Goal: Check status: Check status

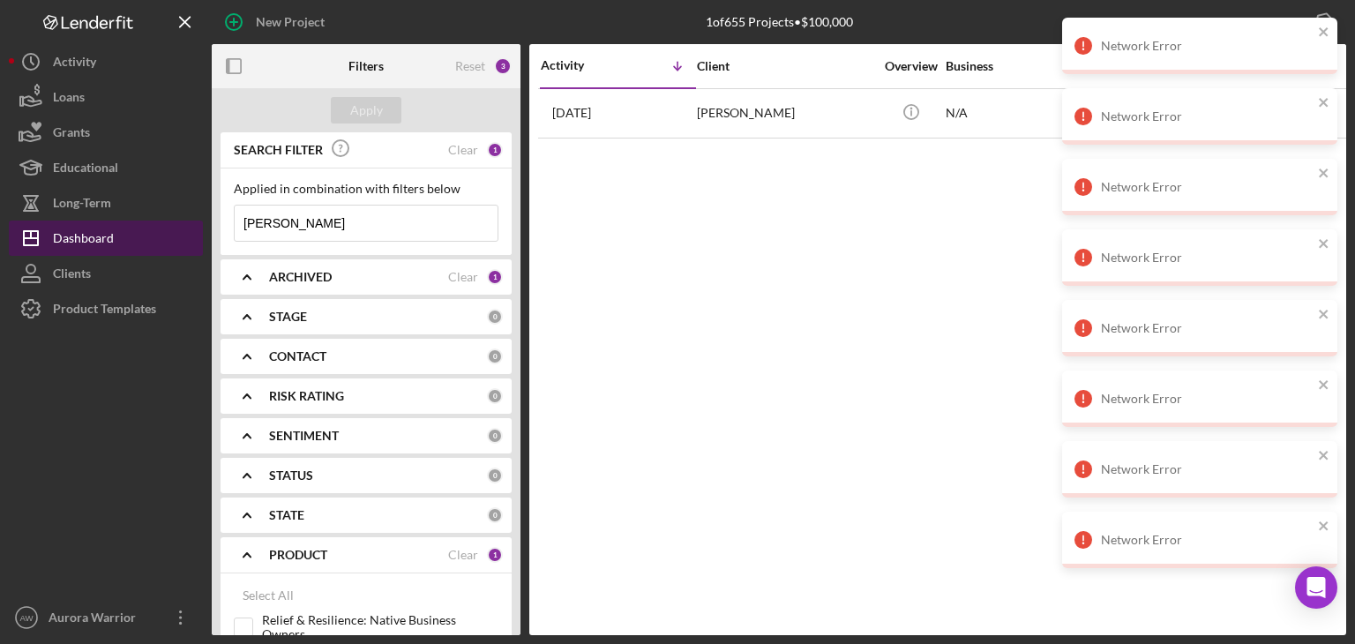
drag, startPoint x: 300, startPoint y: 225, endPoint x: 156, endPoint y: 221, distance: 143.8
click at [156, 221] on div "New Project 1 of 655 Projects • $100,000 Export Icon/Export Filters Reset 3 App…" at bounding box center [677, 317] width 1337 height 635
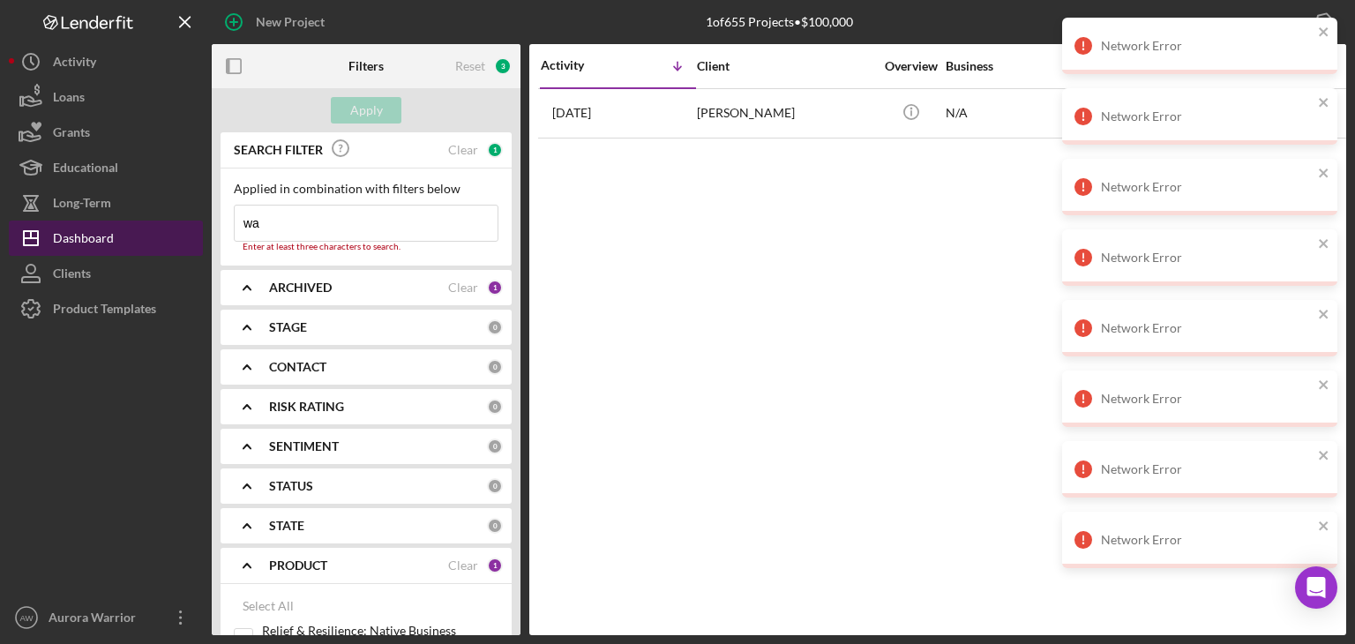
type input "w"
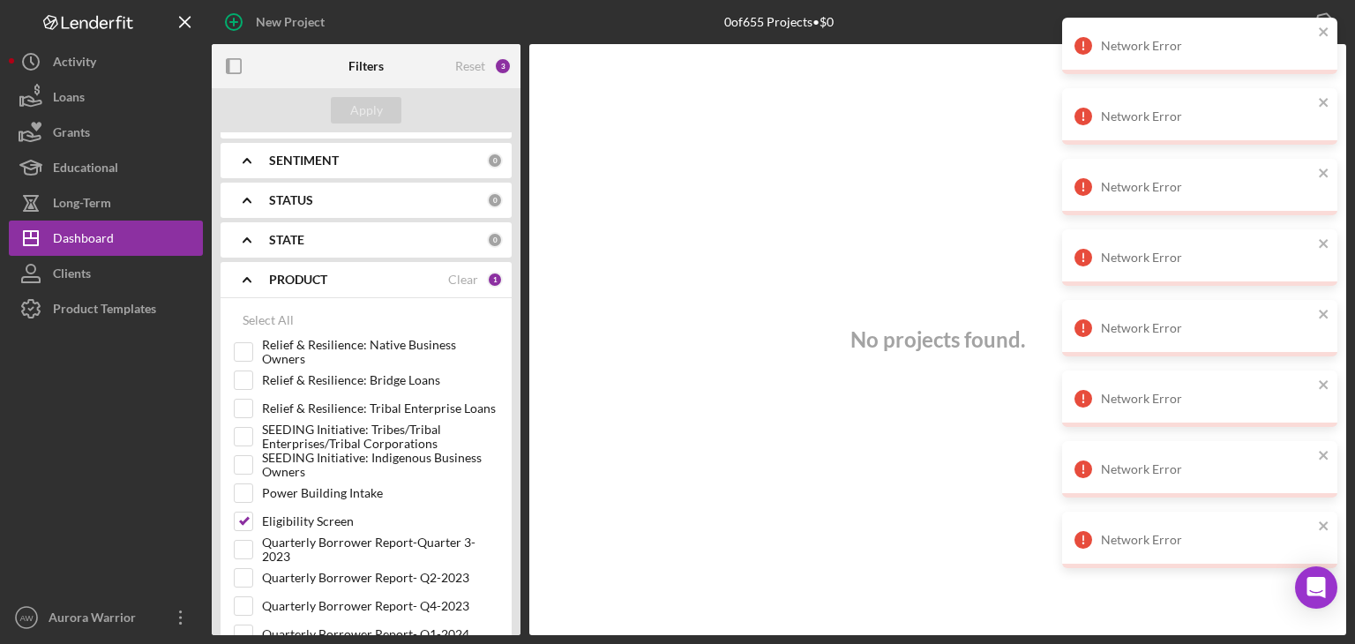
scroll to position [274, 0]
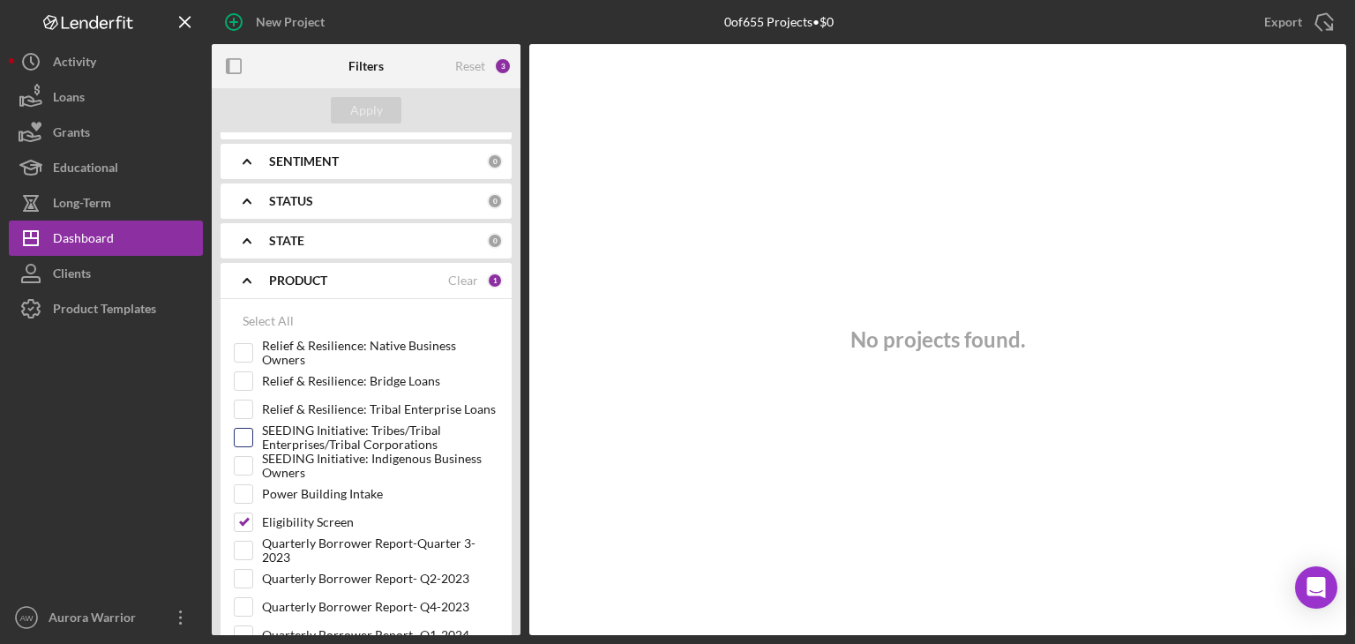
type input "rosebud"
click at [247, 429] on input "SEEDING Initiative: Tribes/Tribal Enterprises/Tribal Corporations" at bounding box center [244, 438] width 18 height 18
checkbox input "true"
click at [381, 103] on button "Apply" at bounding box center [366, 110] width 71 height 26
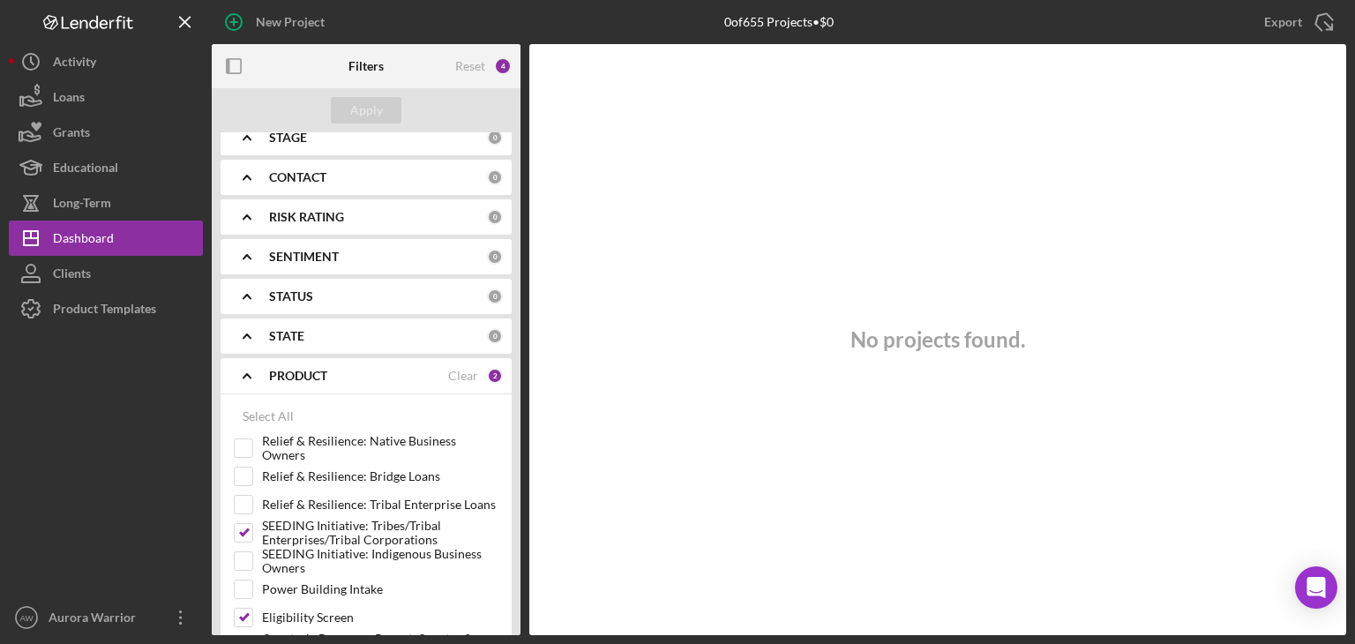
scroll to position [160, 0]
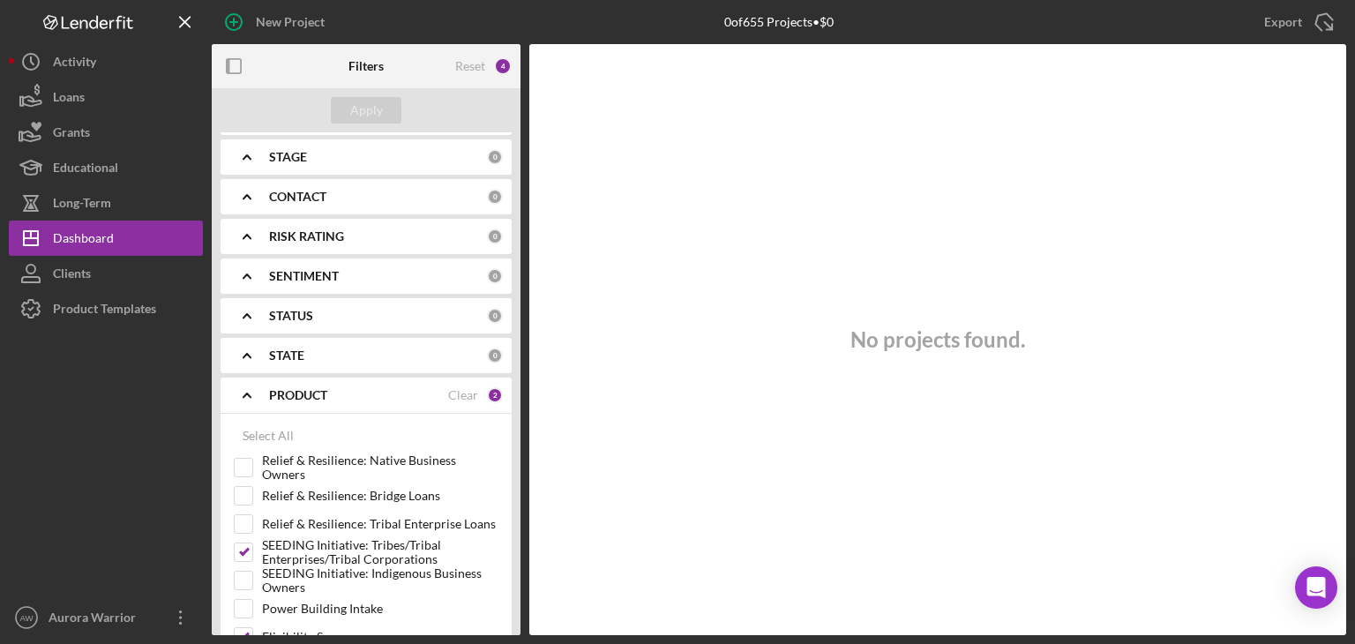
click at [310, 315] on b "STATUS" at bounding box center [291, 316] width 44 height 14
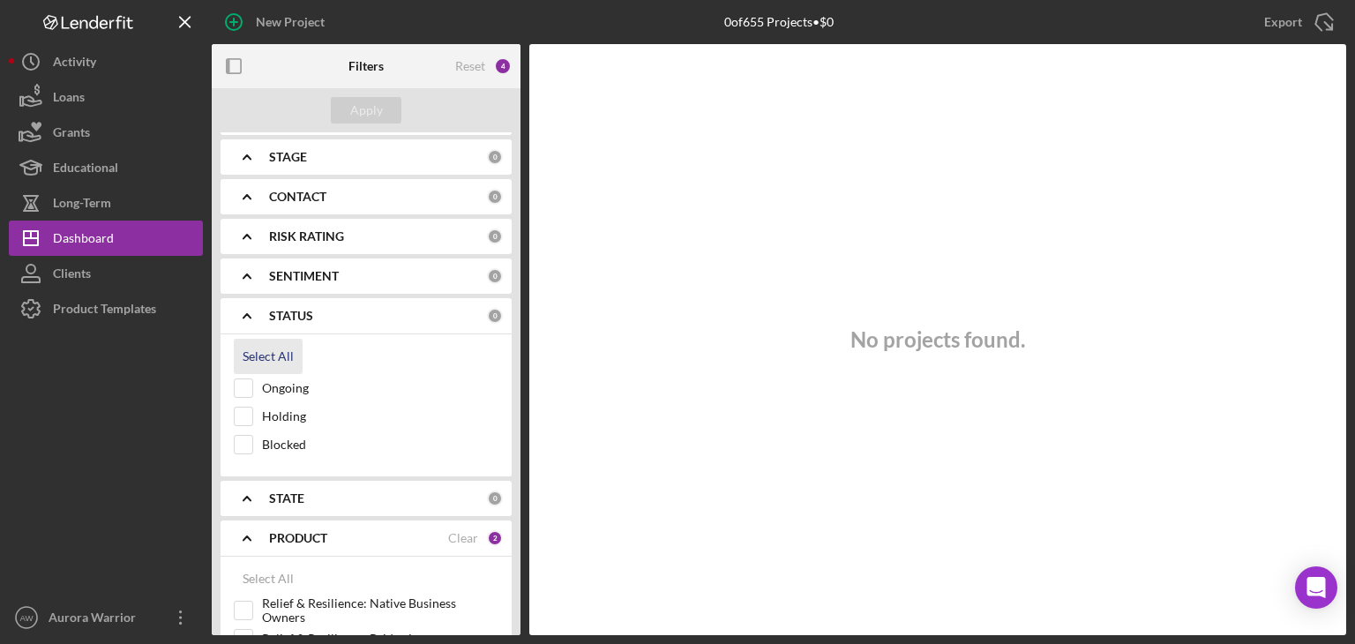
click at [272, 354] on div "Select All" at bounding box center [268, 356] width 51 height 35
checkbox input "true"
click at [272, 167] on div "STAGE 0" at bounding box center [386, 156] width 234 height 35
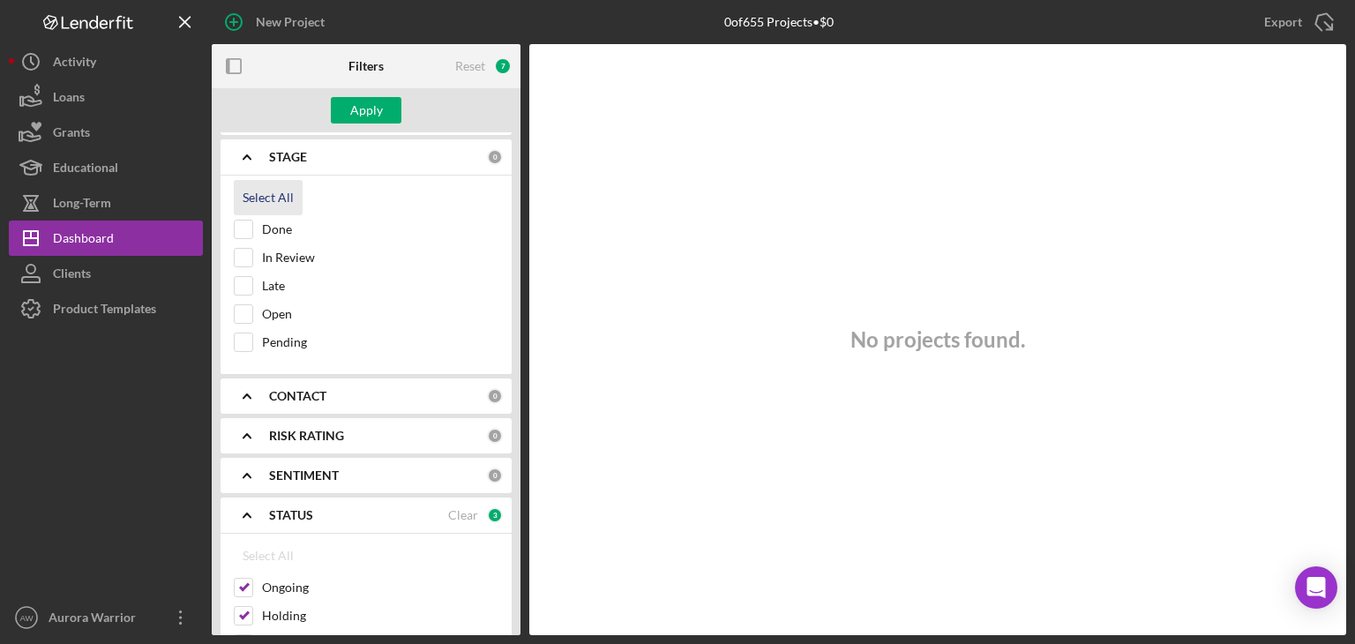
click at [256, 198] on div "Select All" at bounding box center [268, 197] width 51 height 35
checkbox input "true"
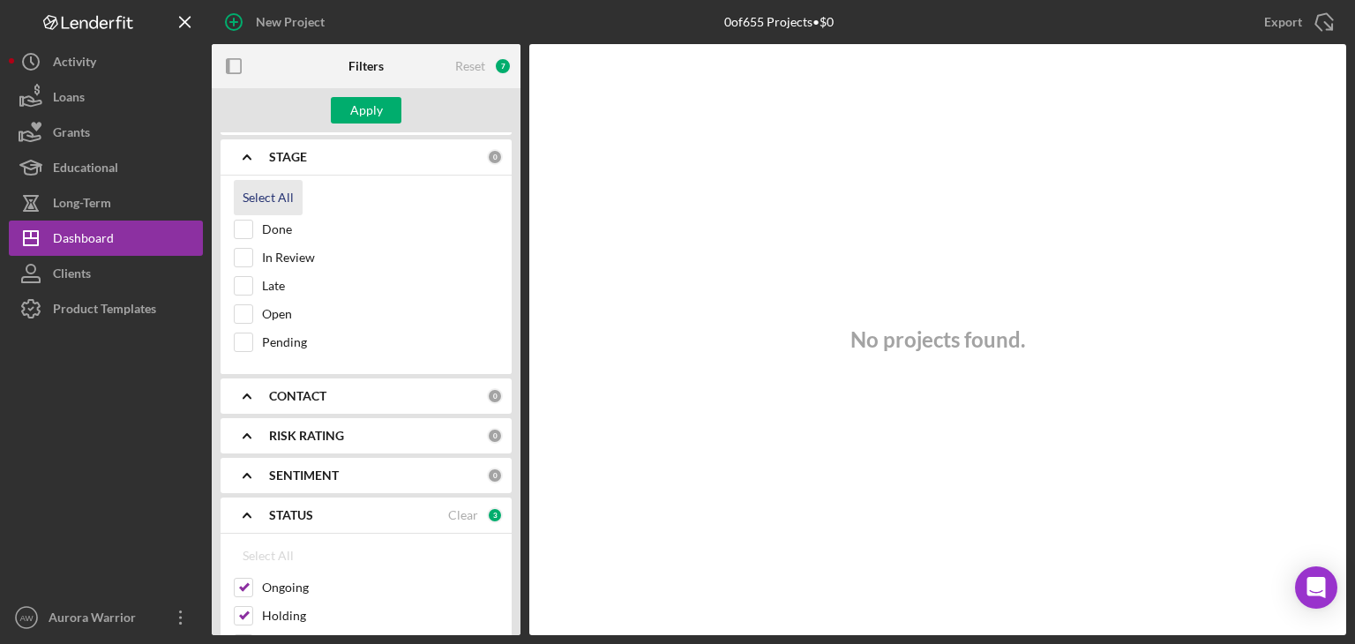
checkbox input "true"
click at [321, 378] on div "CONTACT 0" at bounding box center [386, 395] width 234 height 35
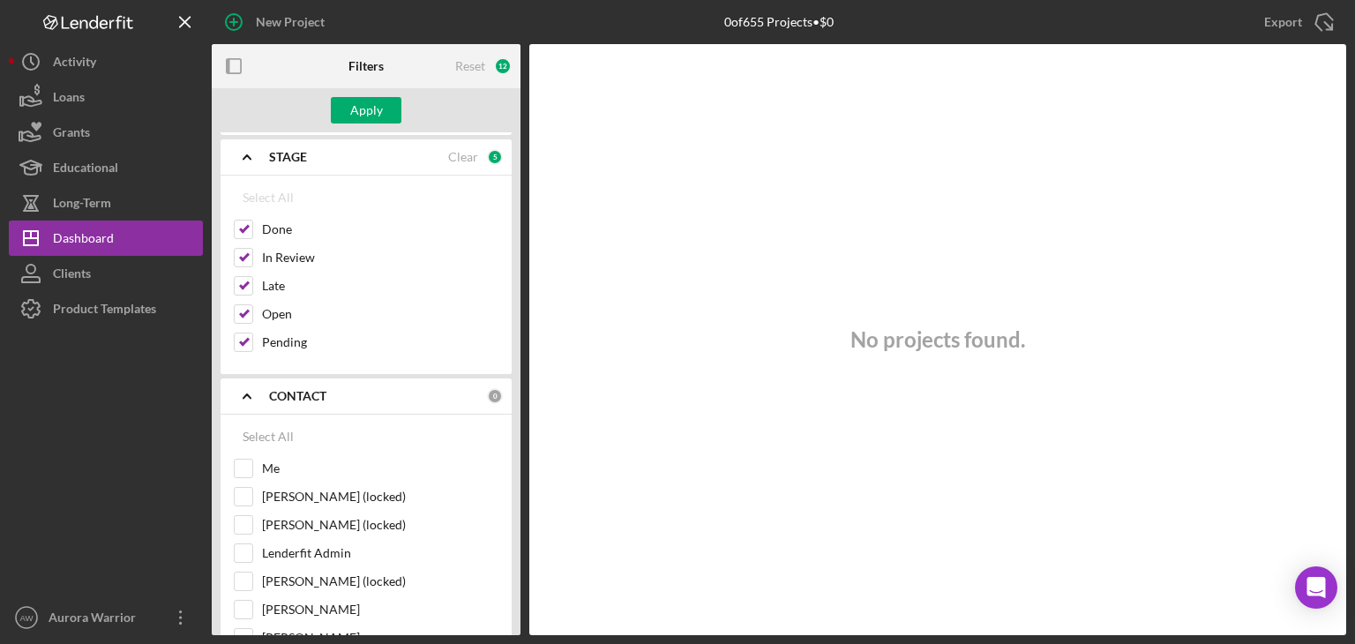
click at [310, 389] on b "CONTACT" at bounding box center [297, 396] width 57 height 14
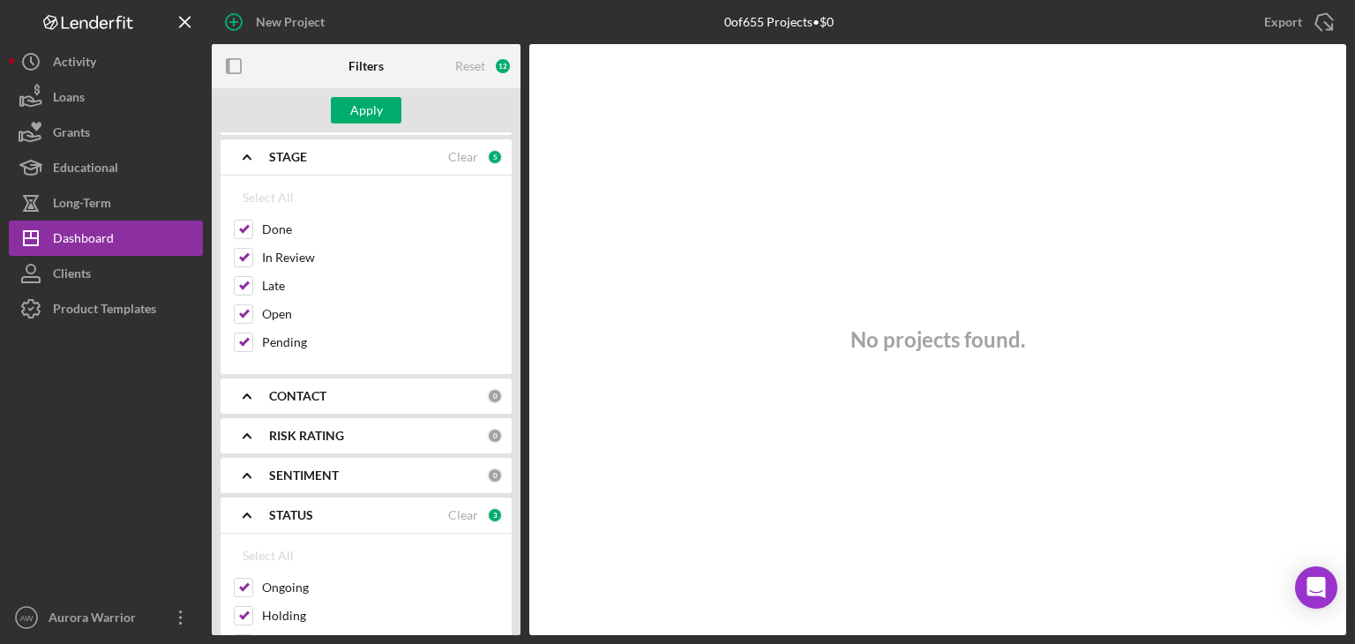
click at [314, 429] on b "RISK RATING" at bounding box center [306, 436] width 75 height 14
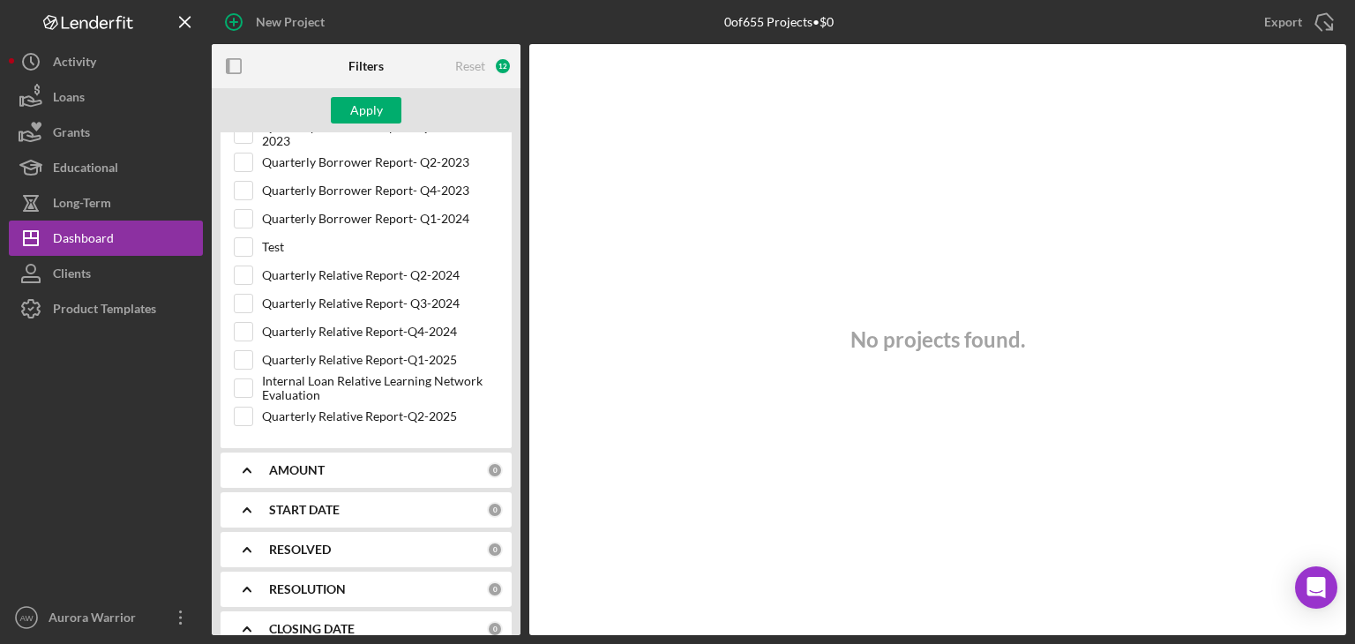
scroll to position [1126, 0]
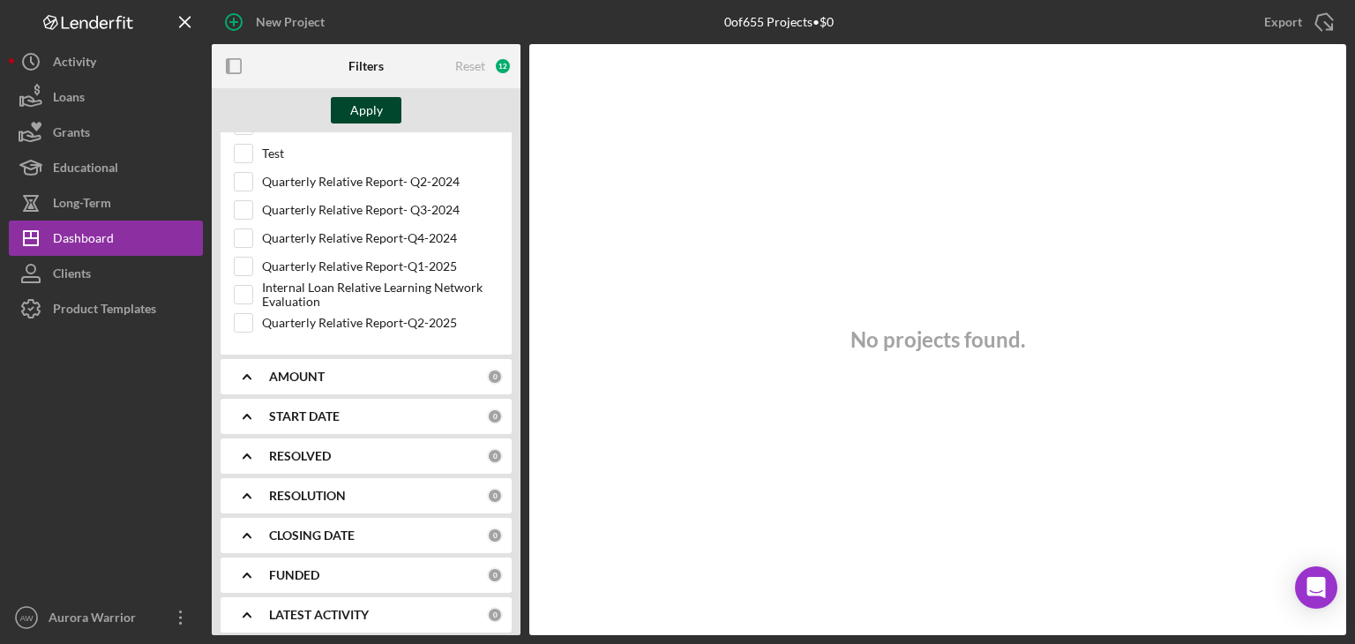
click at [377, 114] on div "Apply" at bounding box center [366, 110] width 33 height 26
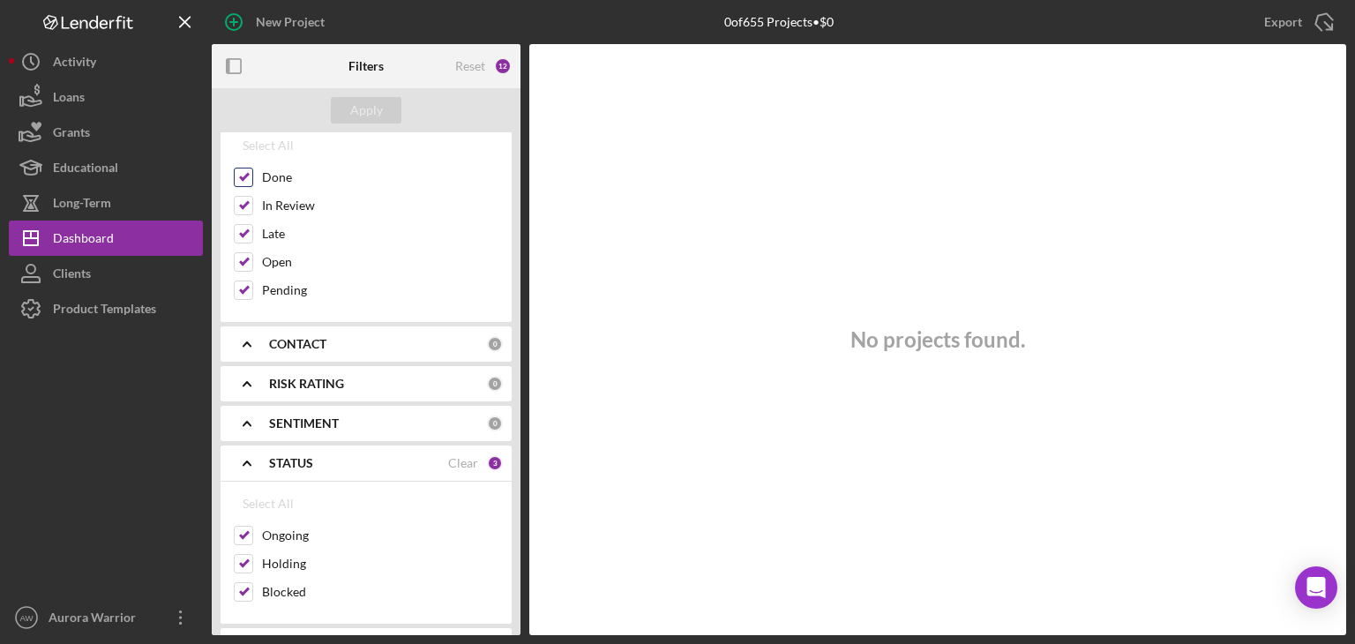
scroll to position [0, 0]
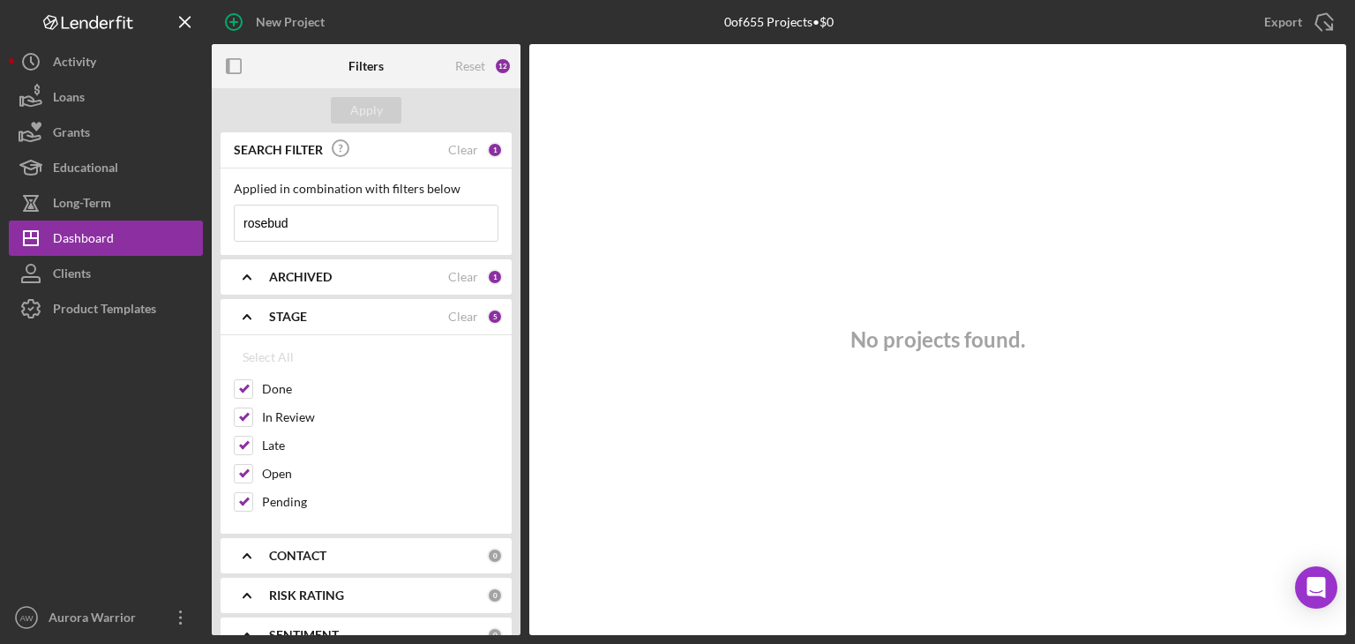
click at [311, 302] on div "STAGE Clear 5" at bounding box center [386, 316] width 234 height 35
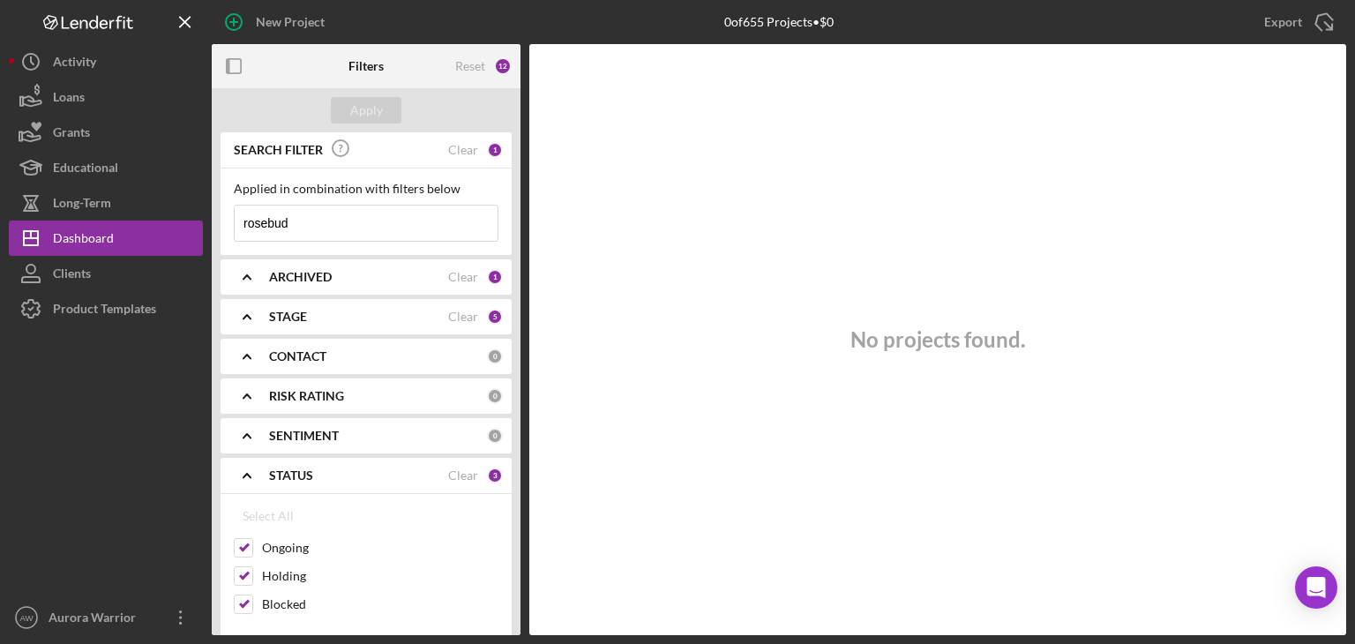
click at [310, 280] on b "ARCHIVED" at bounding box center [300, 277] width 63 height 14
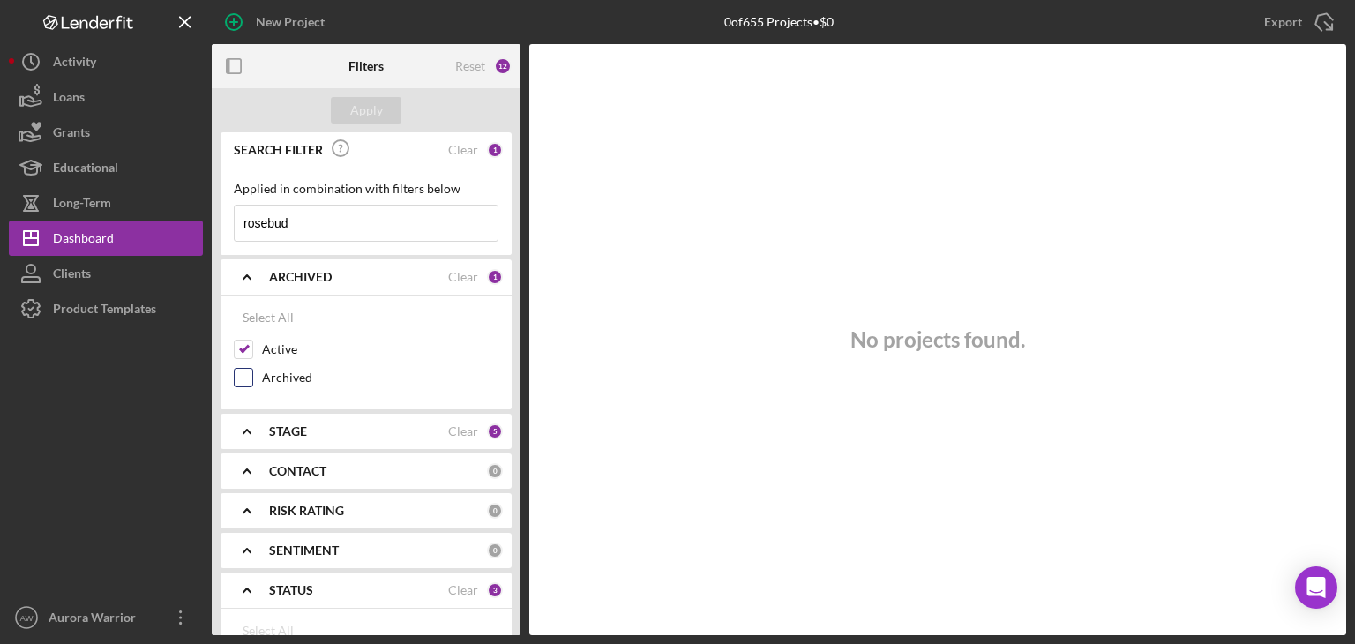
click at [243, 378] on input "Archived" at bounding box center [244, 378] width 18 height 18
checkbox input "true"
click at [321, 270] on b "ARCHIVED" at bounding box center [300, 277] width 63 height 14
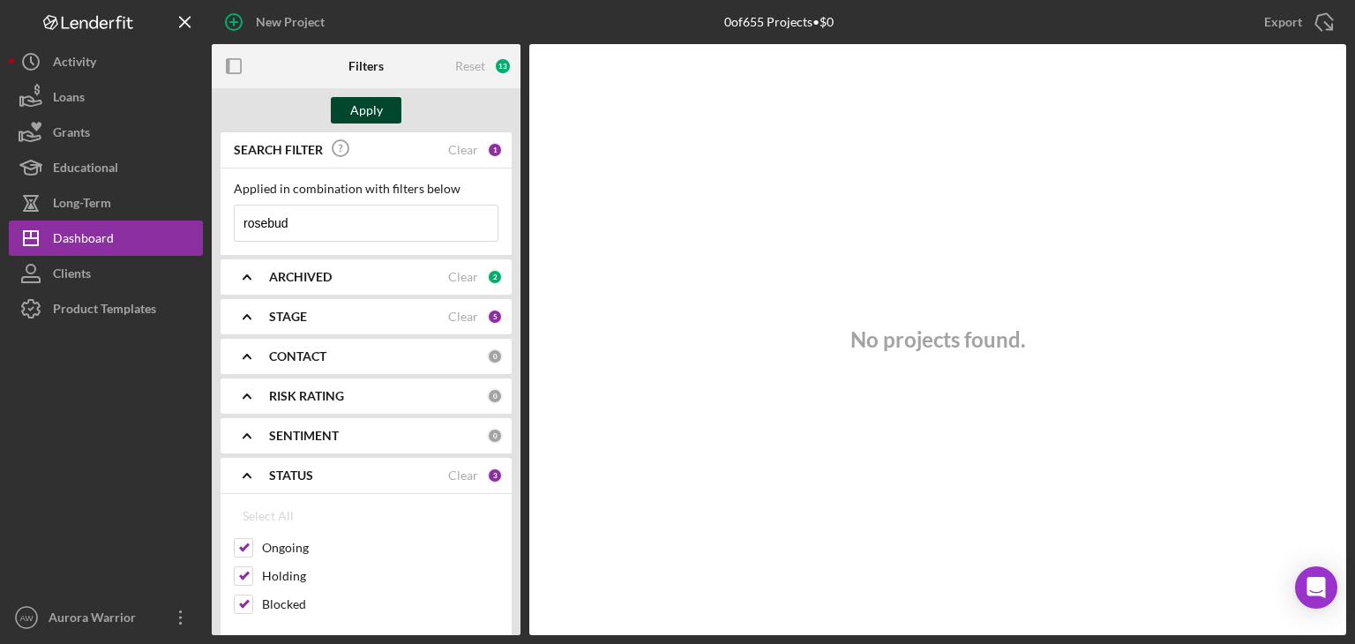
click at [362, 118] on div "Apply" at bounding box center [366, 110] width 33 height 26
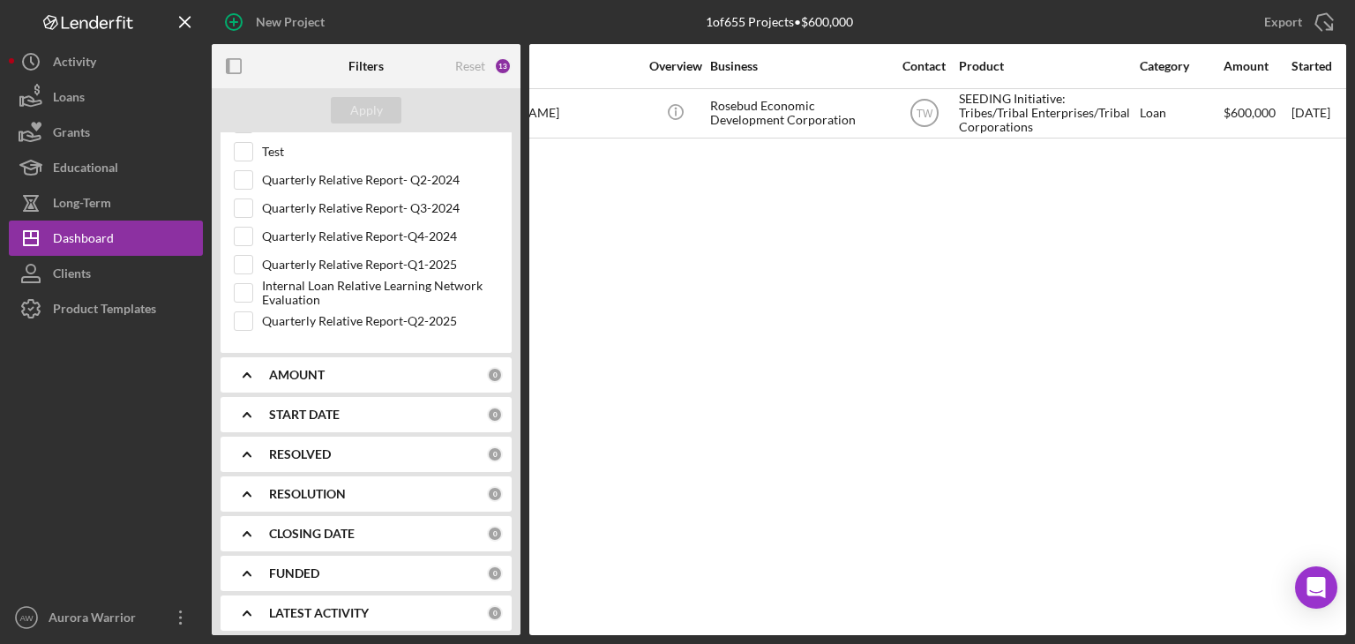
scroll to position [0, 235]
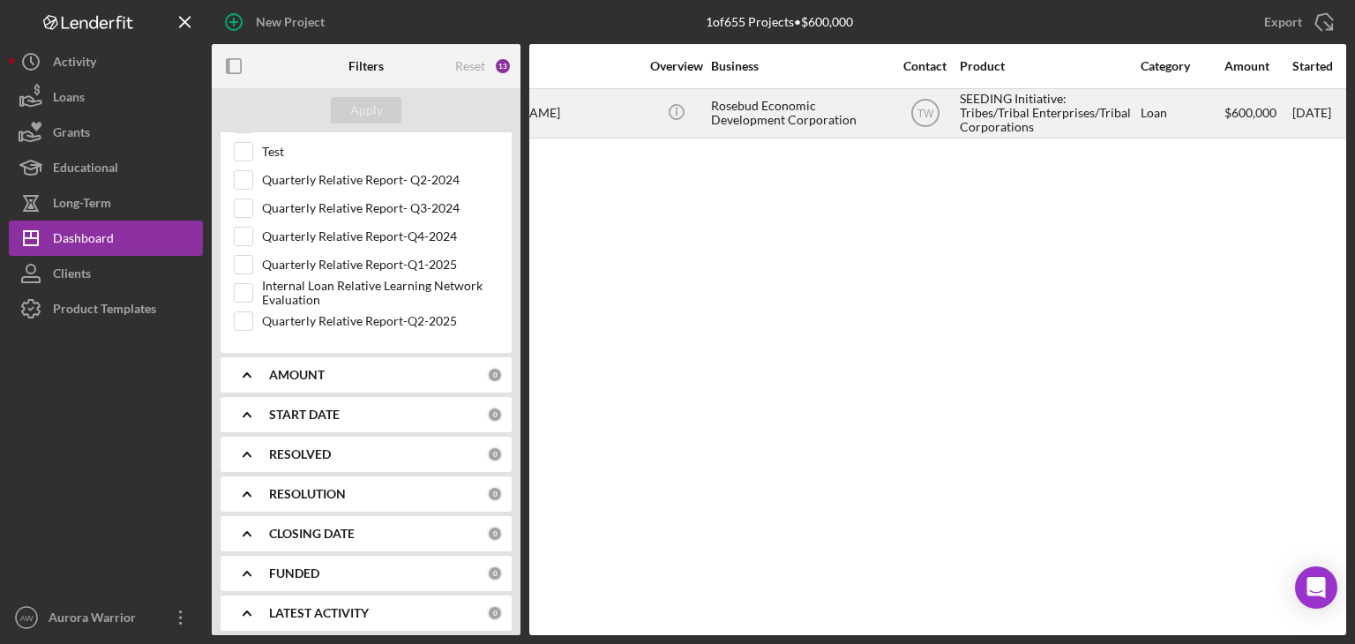
click at [737, 119] on div "Rosebud Economic Development Corporation" at bounding box center [799, 113] width 176 height 47
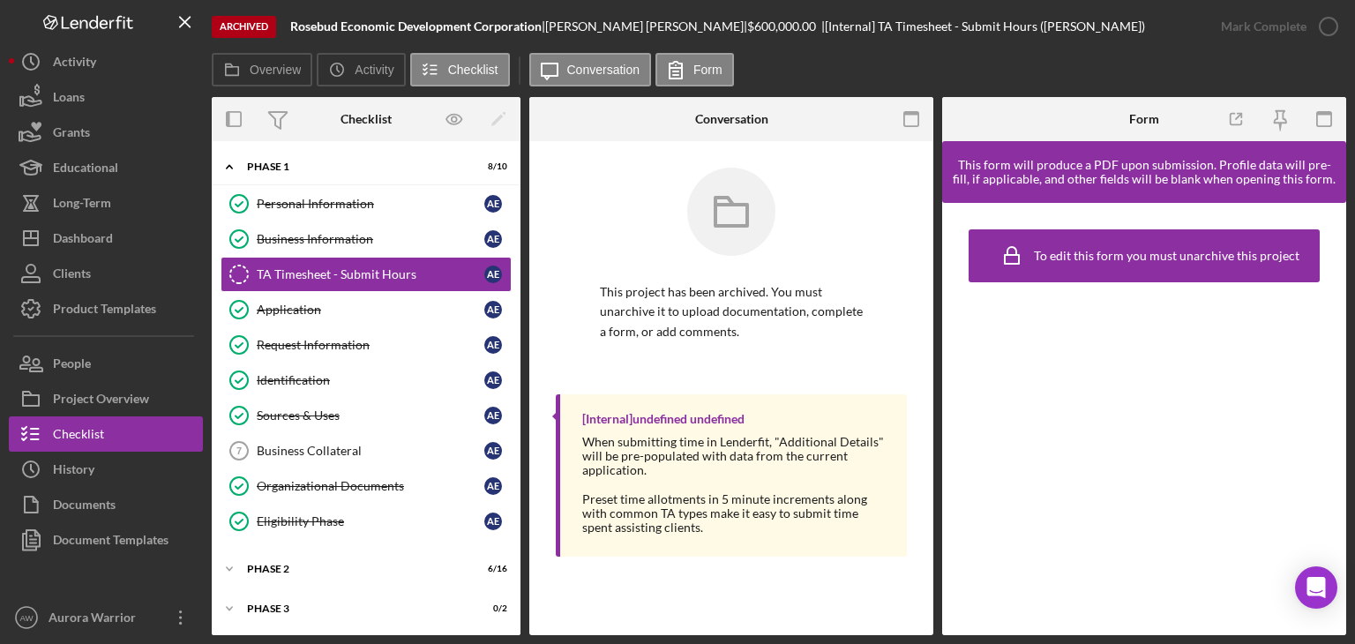
scroll to position [60, 0]
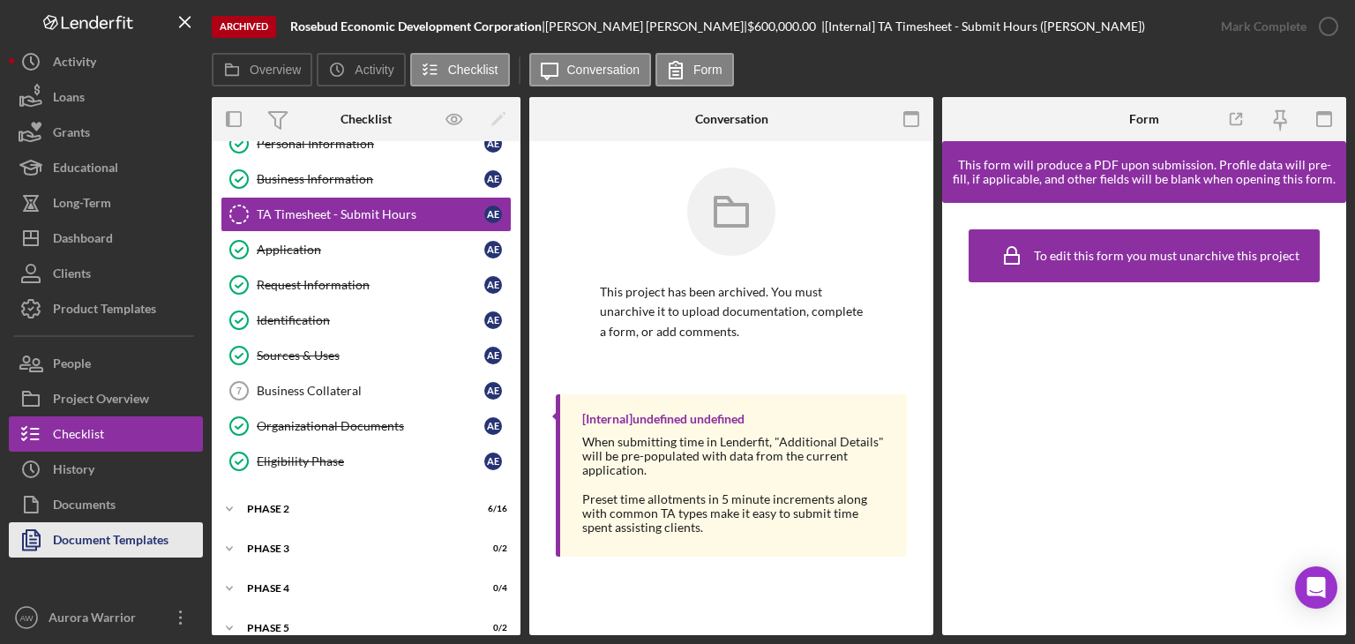
click at [69, 532] on div "Document Templates" at bounding box center [111, 542] width 116 height 40
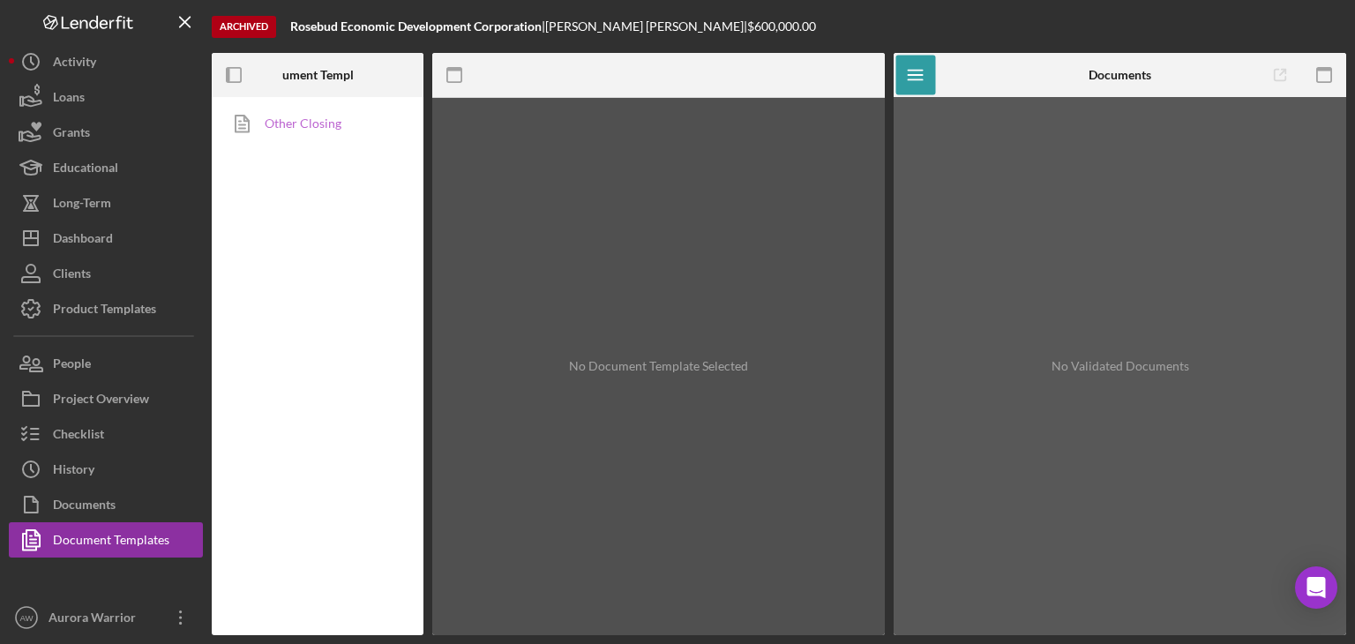
click at [303, 128] on link "Other Closing" at bounding box center [312, 123] width 185 height 35
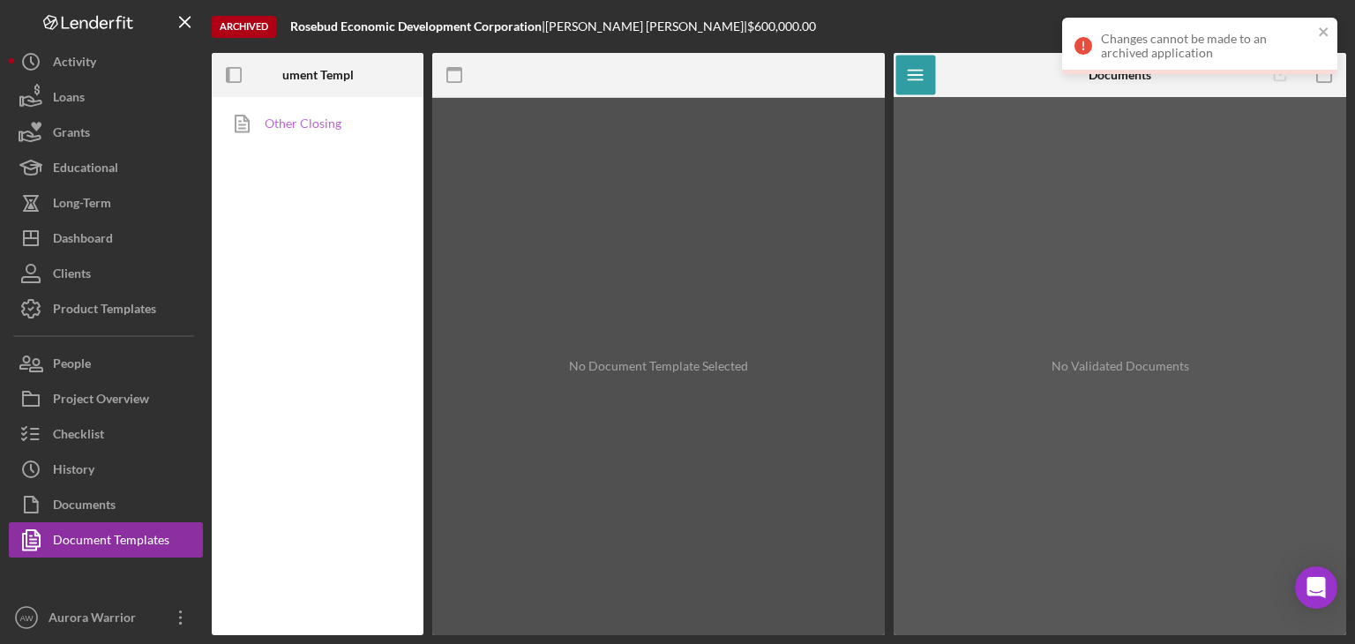
click at [306, 126] on link "Other Closing" at bounding box center [312, 123] width 185 height 35
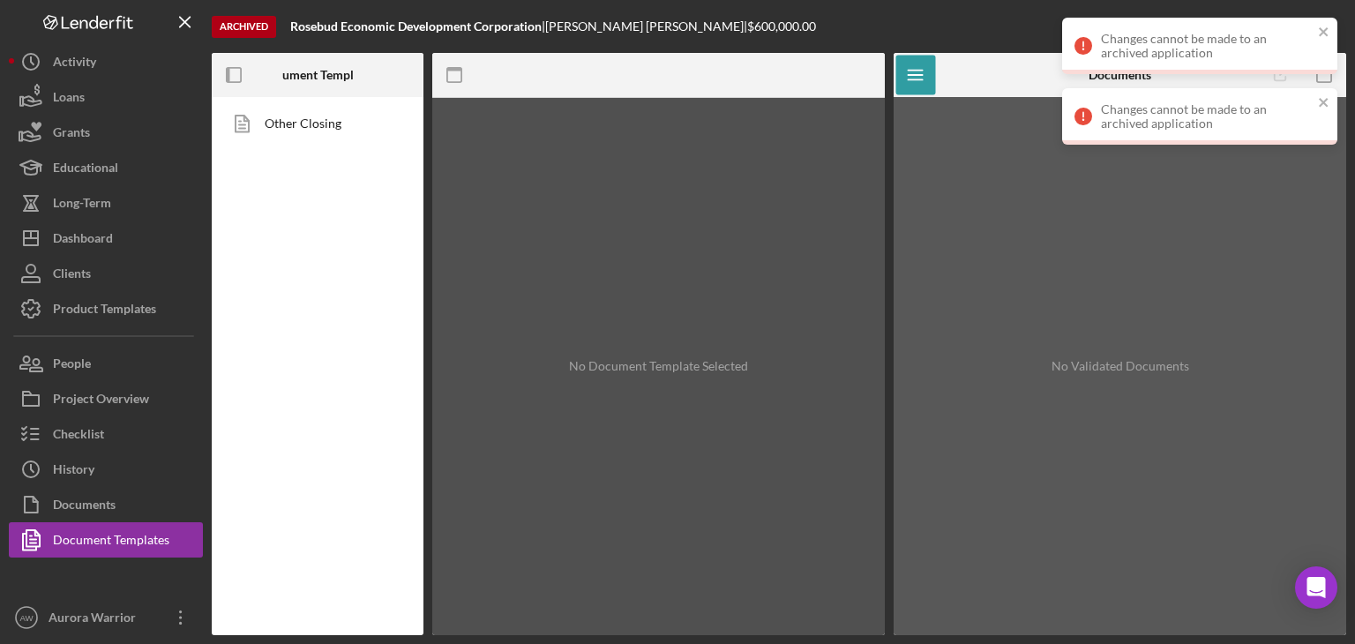
click at [1316, 28] on div "Changes cannot be made to an archived application" at bounding box center [1193, 45] width 249 height 39
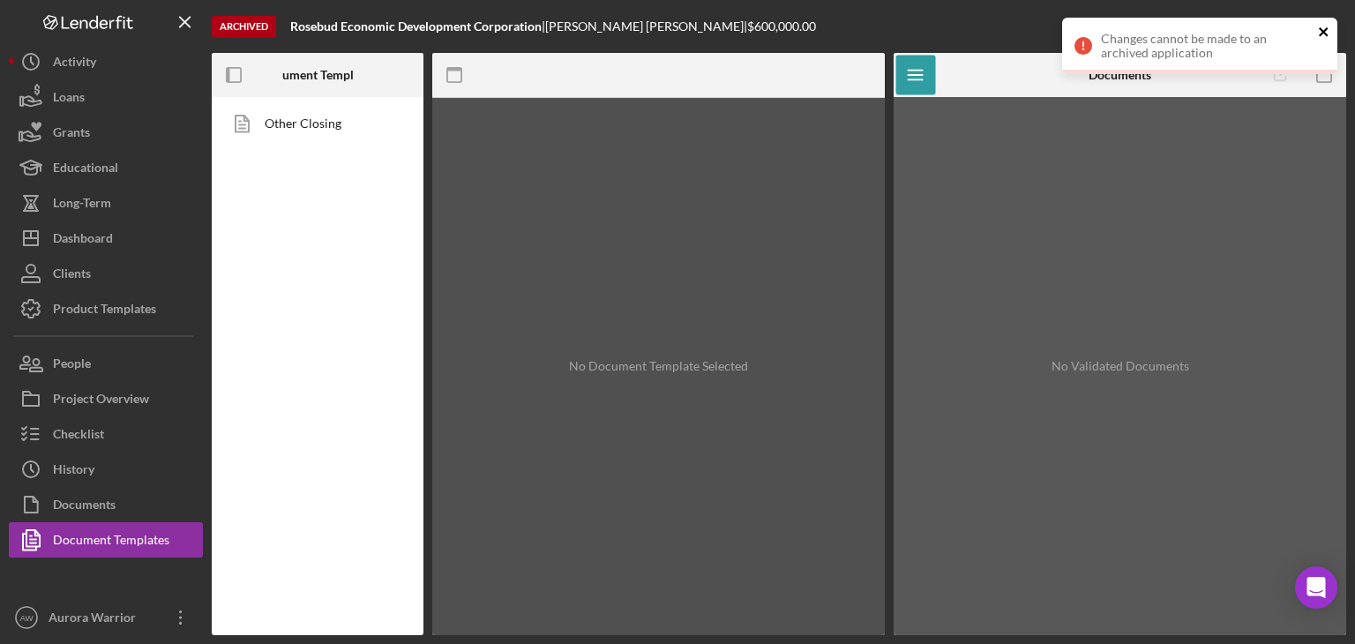
click at [1318, 30] on icon "close" at bounding box center [1324, 32] width 12 height 14
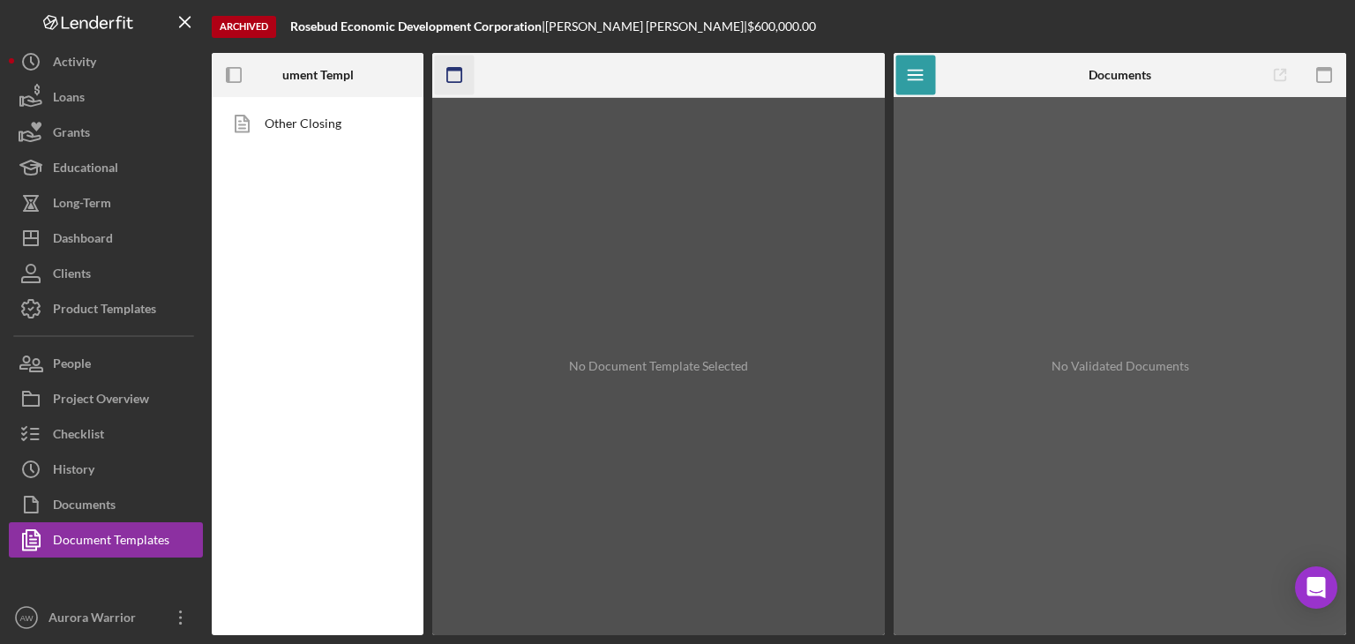
click at [455, 71] on icon "button" at bounding box center [455, 76] width 40 height 40
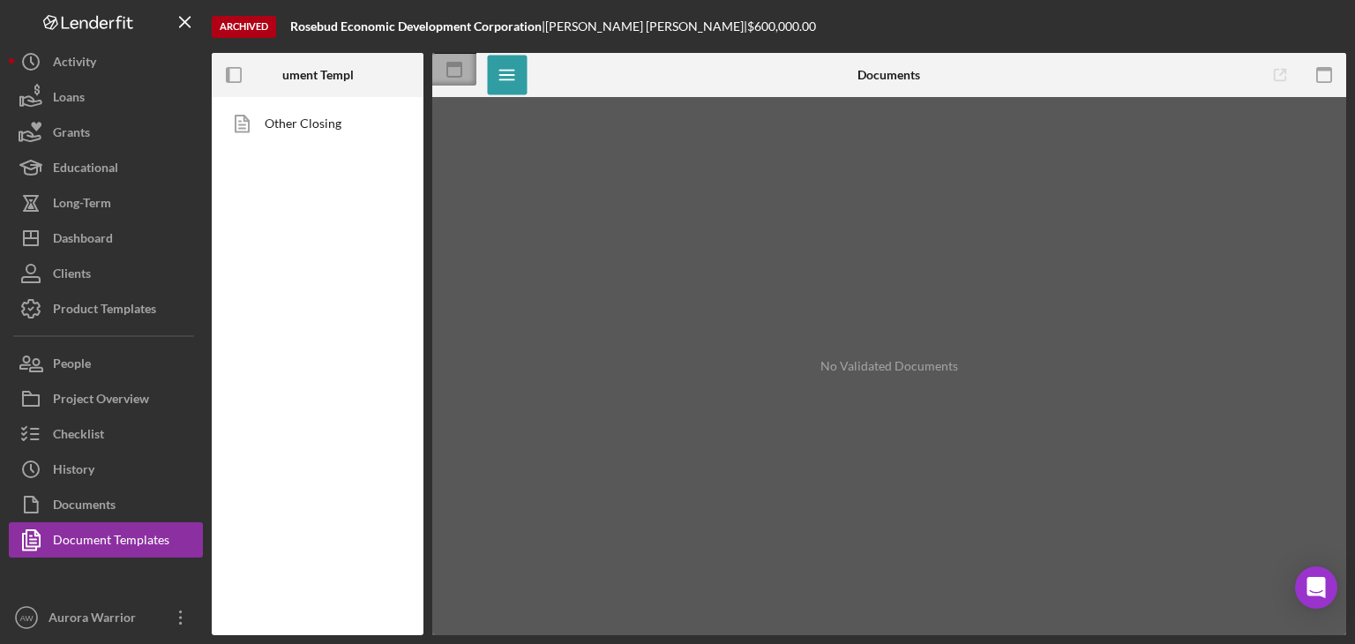
click at [468, 78] on icon at bounding box center [454, 70] width 44 height 44
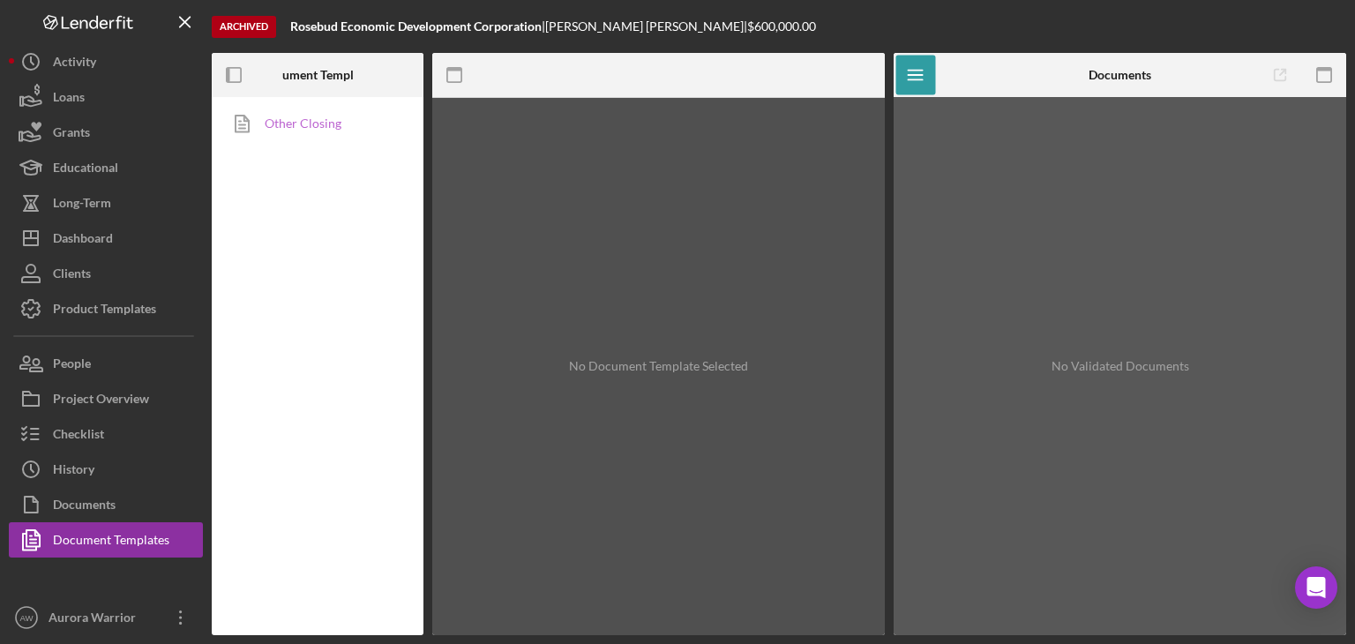
click at [307, 114] on link "Other Closing" at bounding box center [312, 123] width 185 height 35
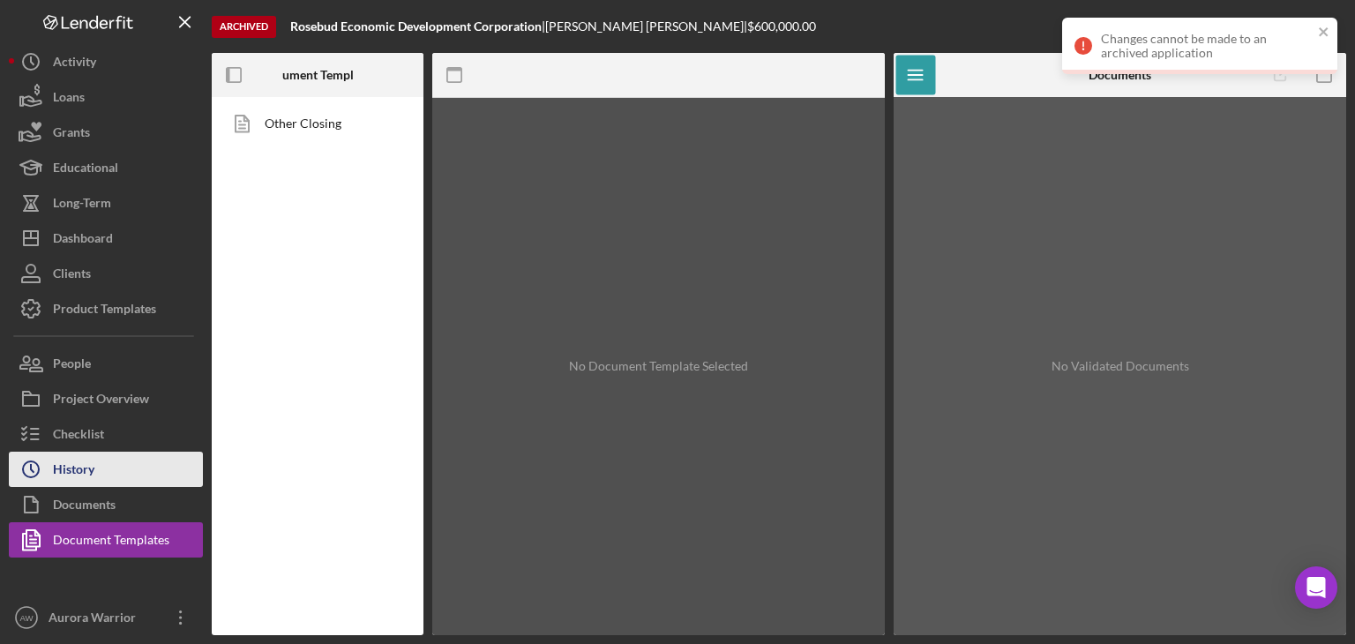
click at [78, 468] on div "History" at bounding box center [73, 472] width 41 height 40
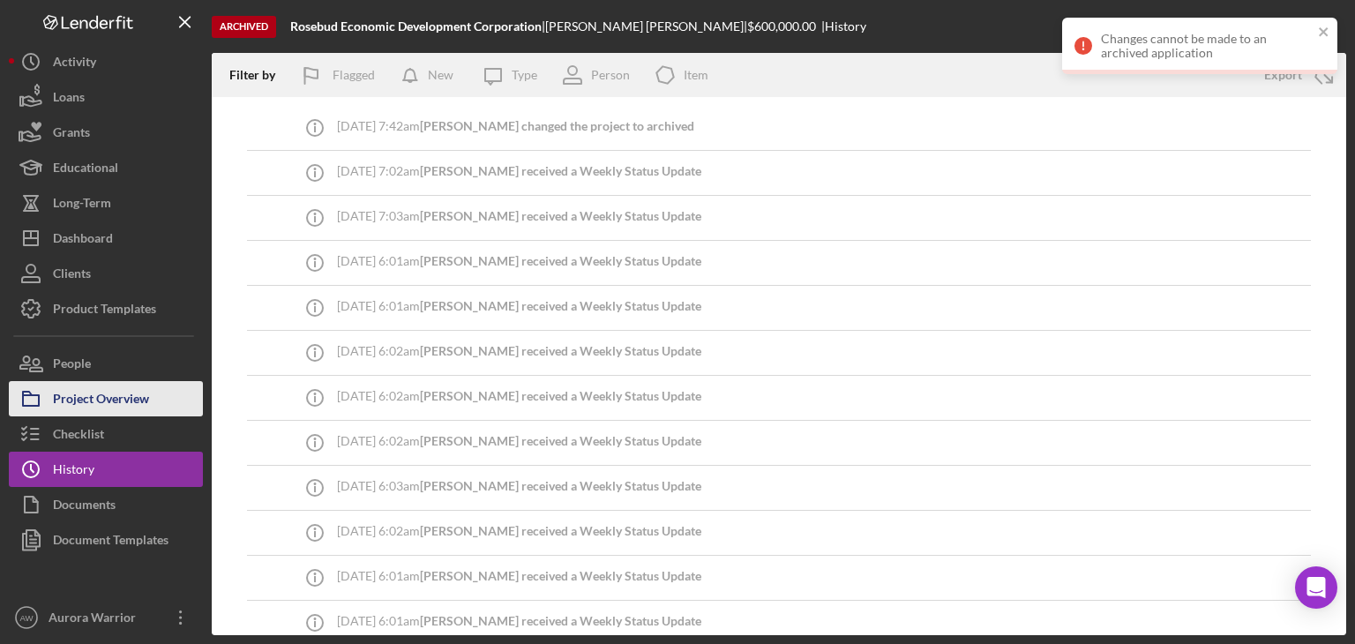
click at [81, 412] on div "Project Overview" at bounding box center [101, 401] width 96 height 40
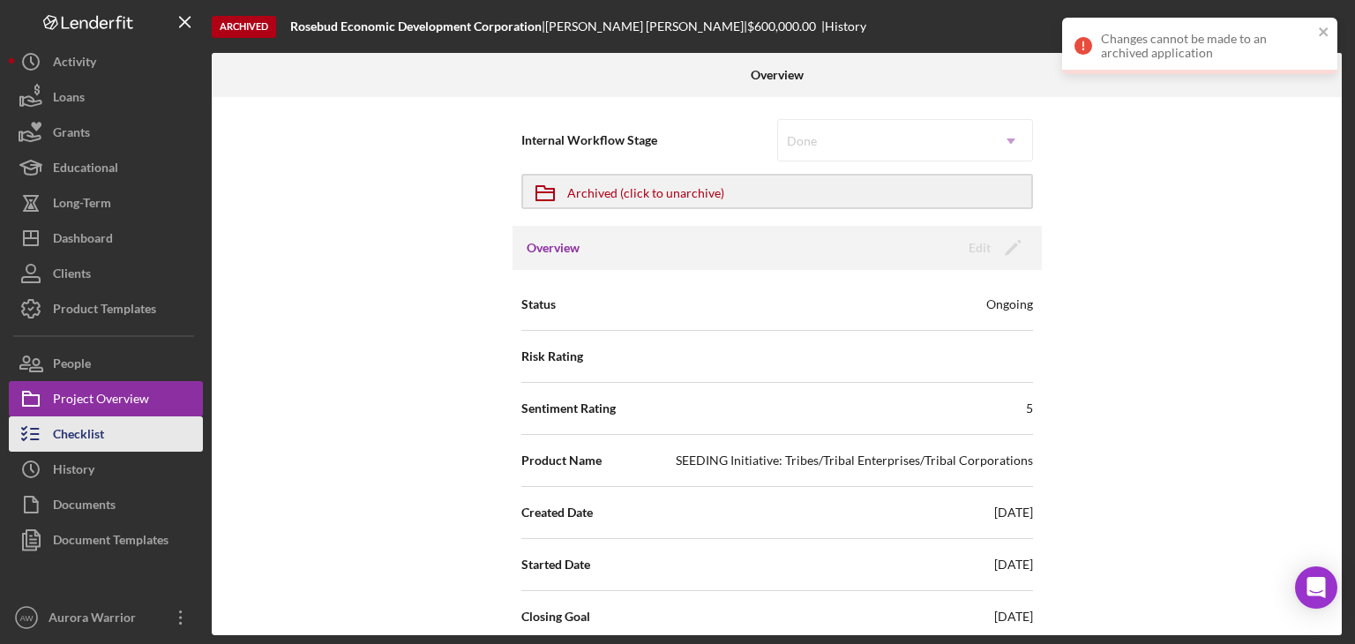
click at [83, 428] on div "Checklist" at bounding box center [78, 436] width 51 height 40
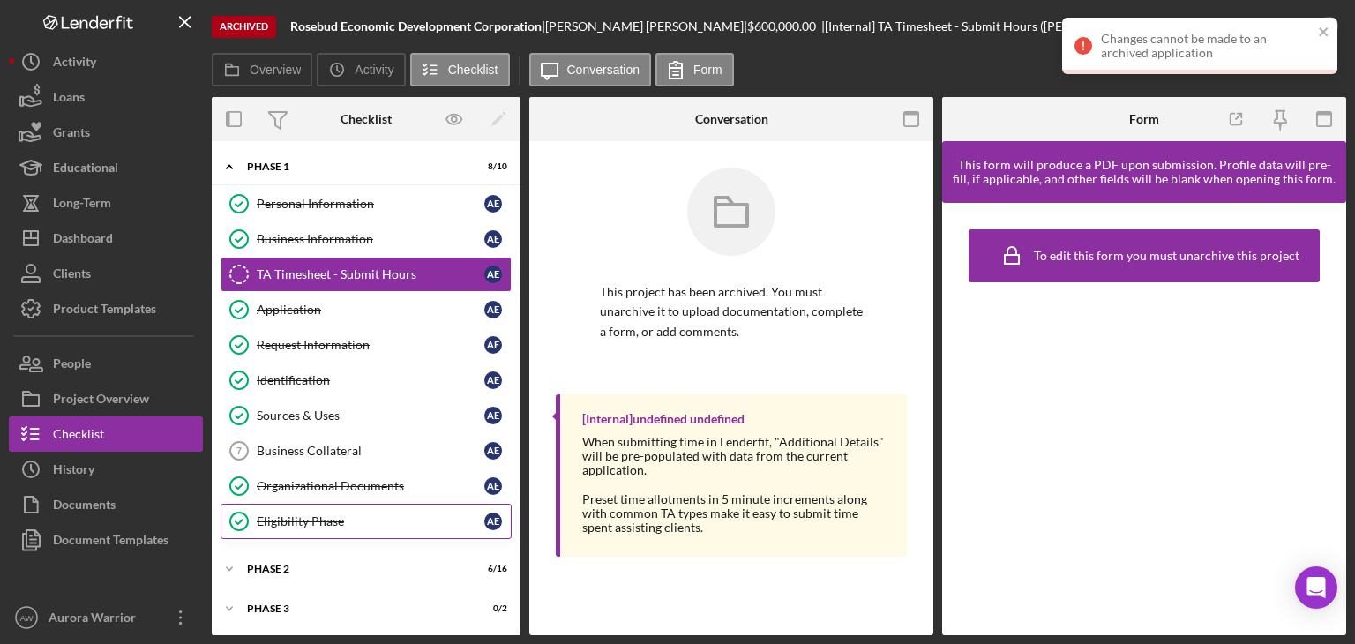
click at [363, 532] on link "Eligibility Phase Eligibility Phase A E" at bounding box center [365, 521] width 291 height 35
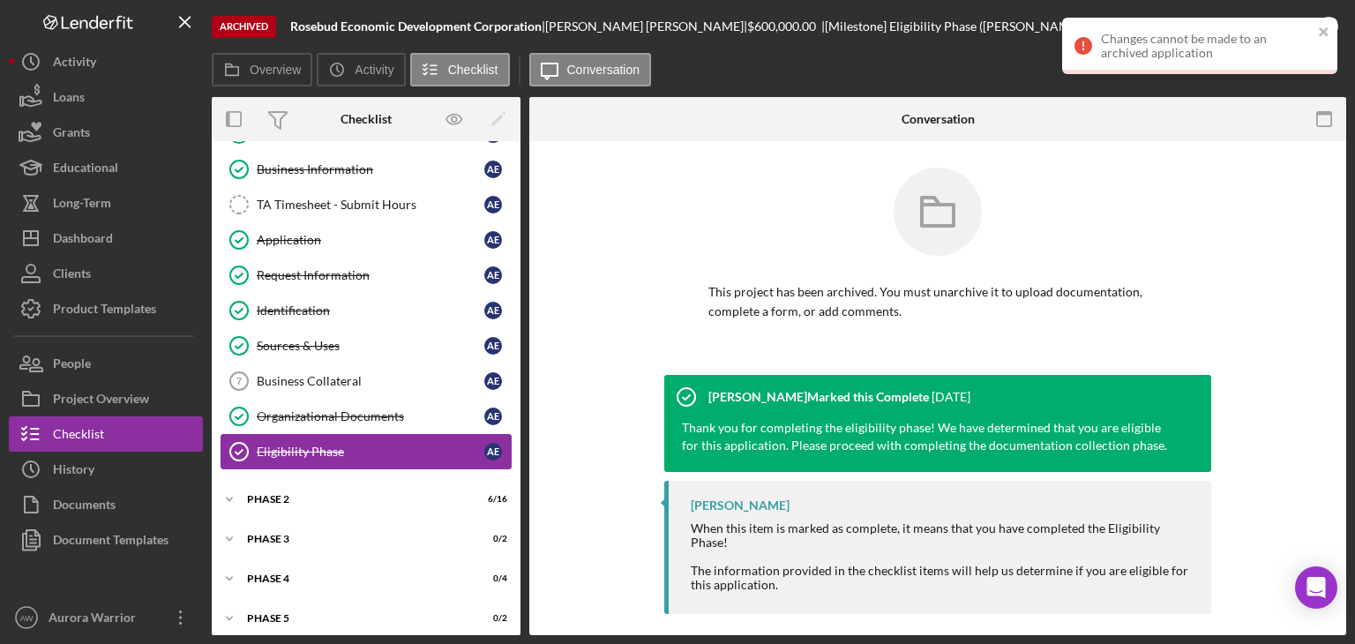
scroll to position [77, 0]
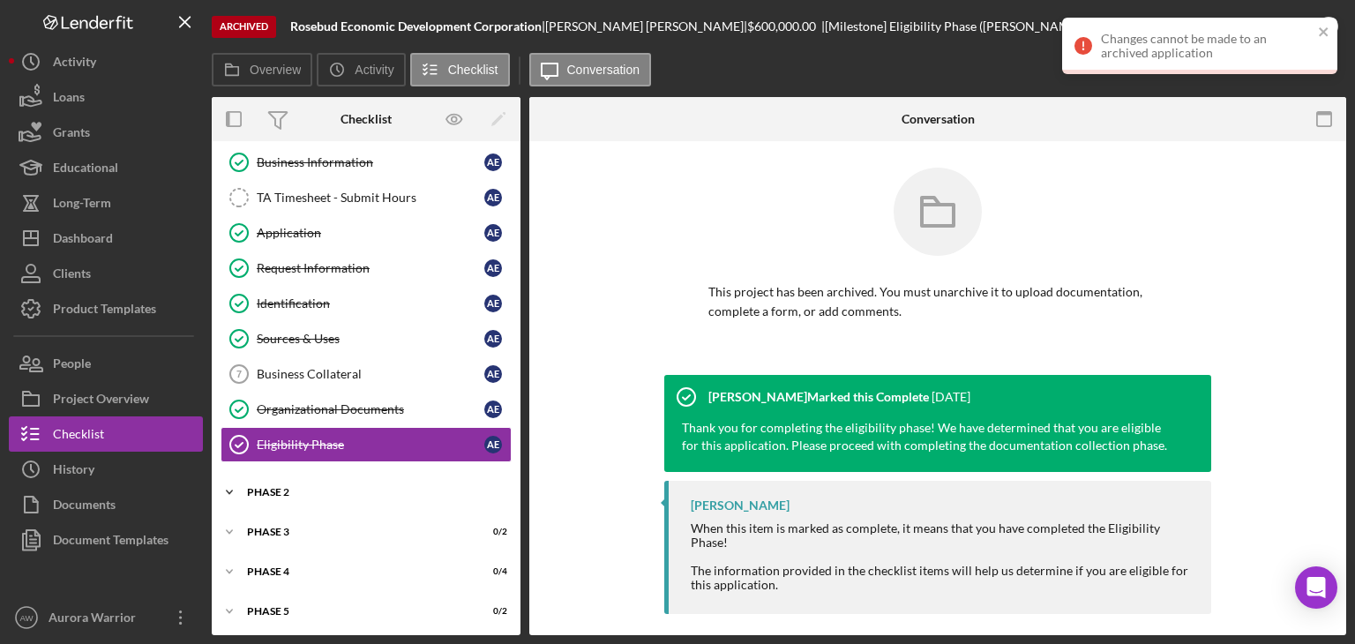
click at [303, 497] on div "Icon/Expander Phase 2 6 / 16" at bounding box center [366, 491] width 309 height 35
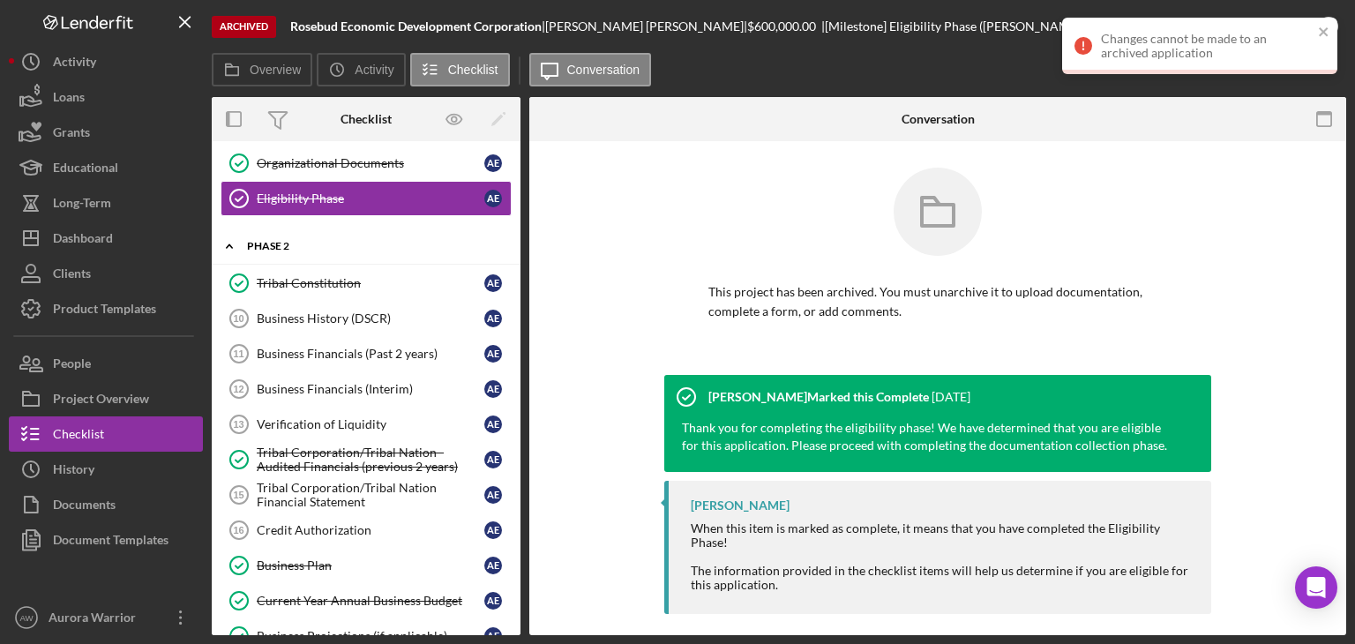
scroll to position [133, 0]
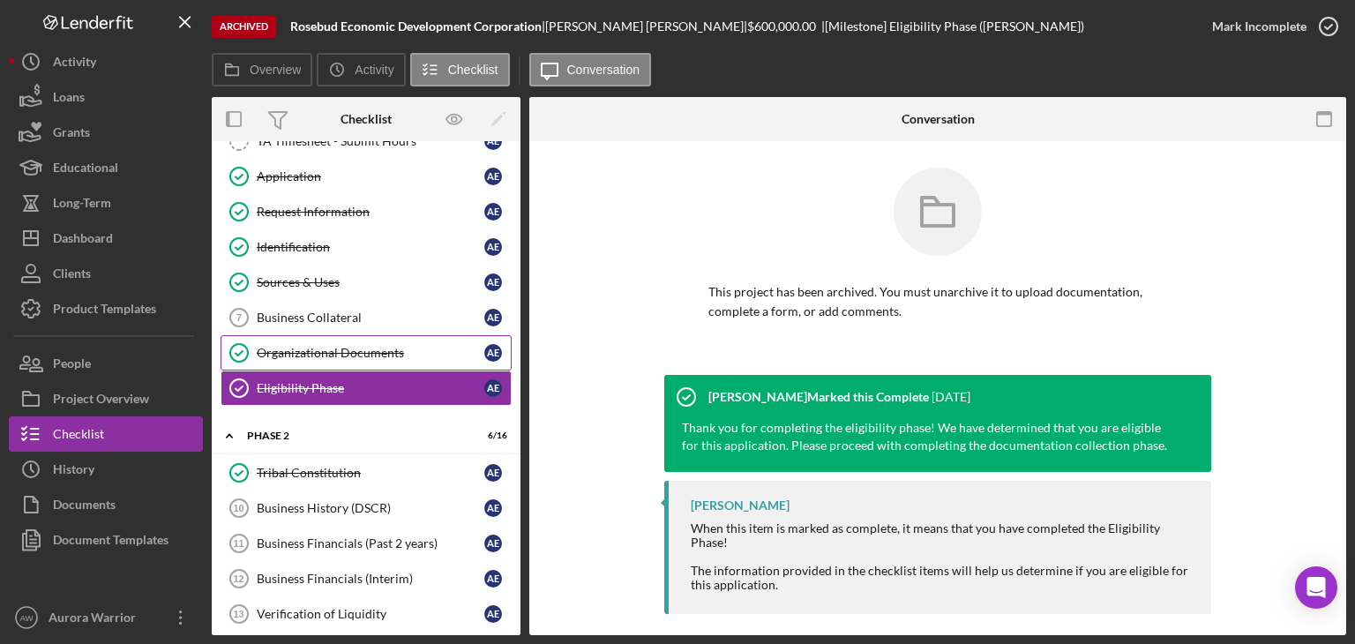
click at [294, 350] on div "Organizational Documents" at bounding box center [371, 353] width 228 height 14
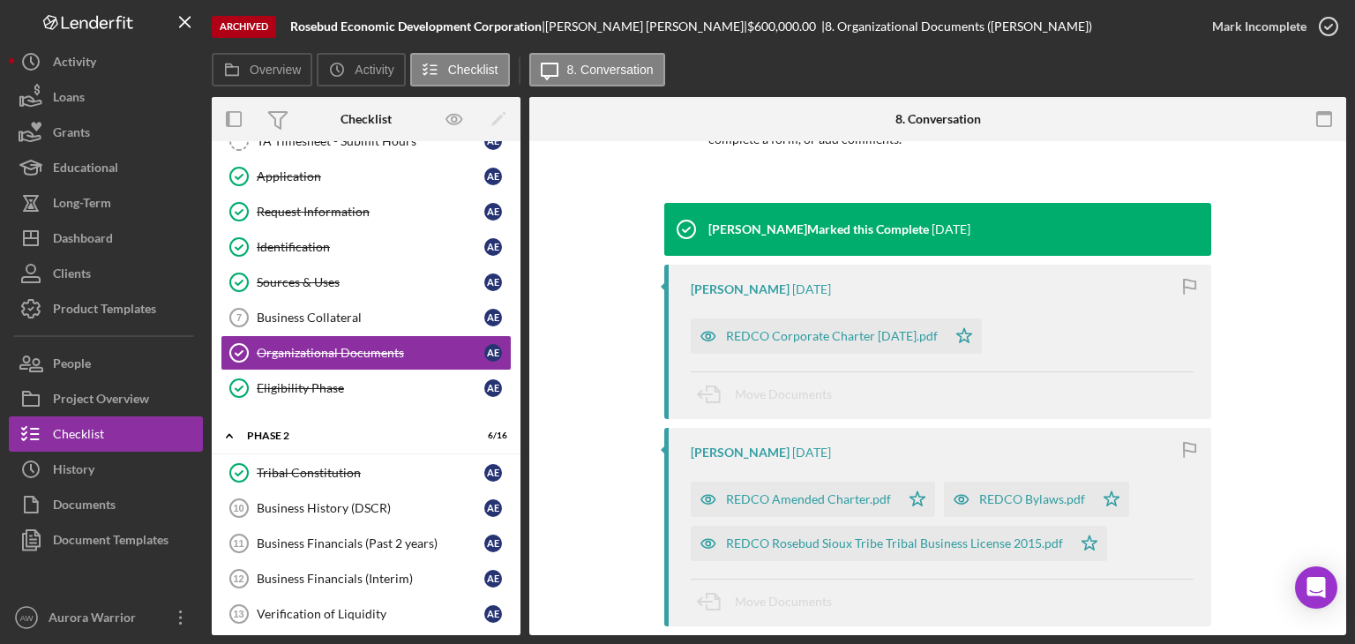
scroll to position [175, 0]
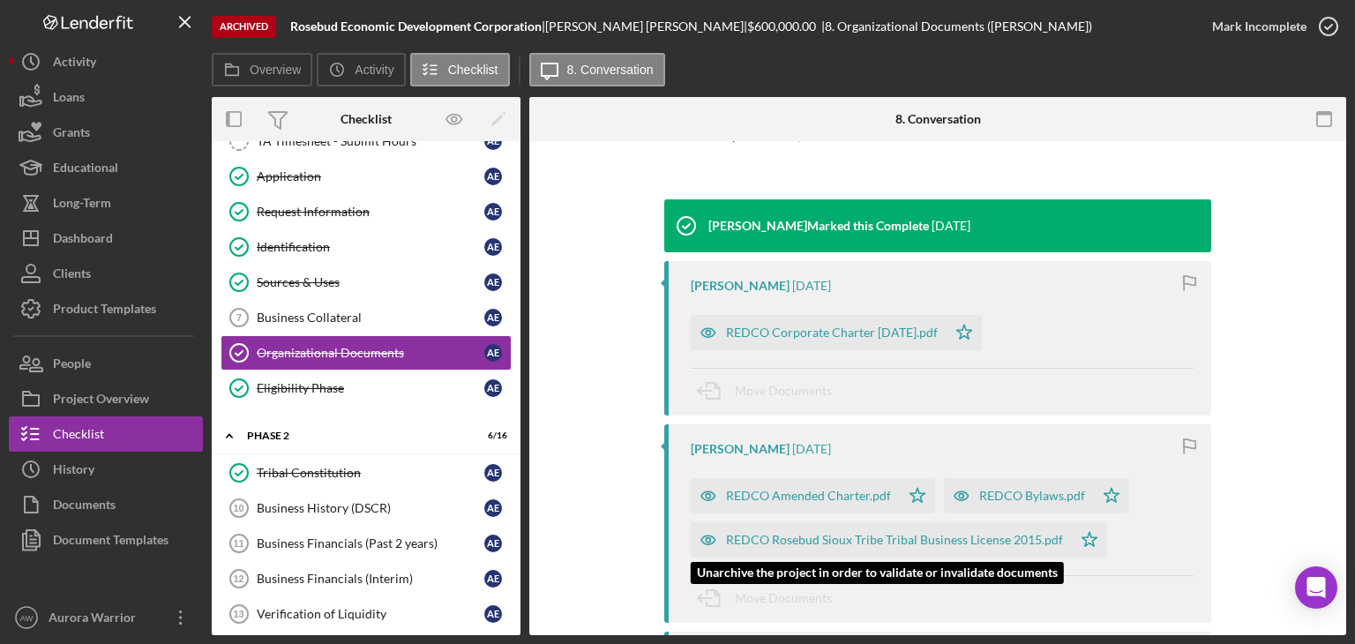
click at [983, 546] on div "REDCO Rosebud Sioux Tribe Tribal Business License 2015.pdf" at bounding box center [894, 540] width 337 height 14
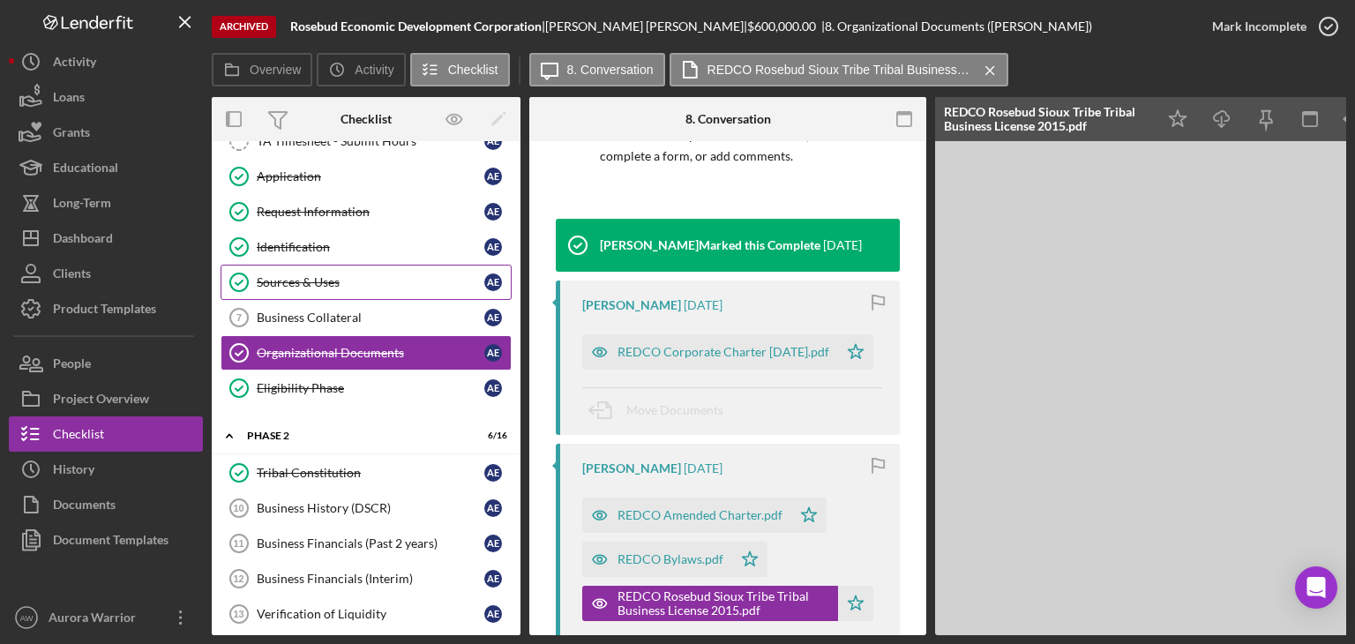
click at [342, 280] on div "Sources & Uses" at bounding box center [371, 282] width 228 height 14
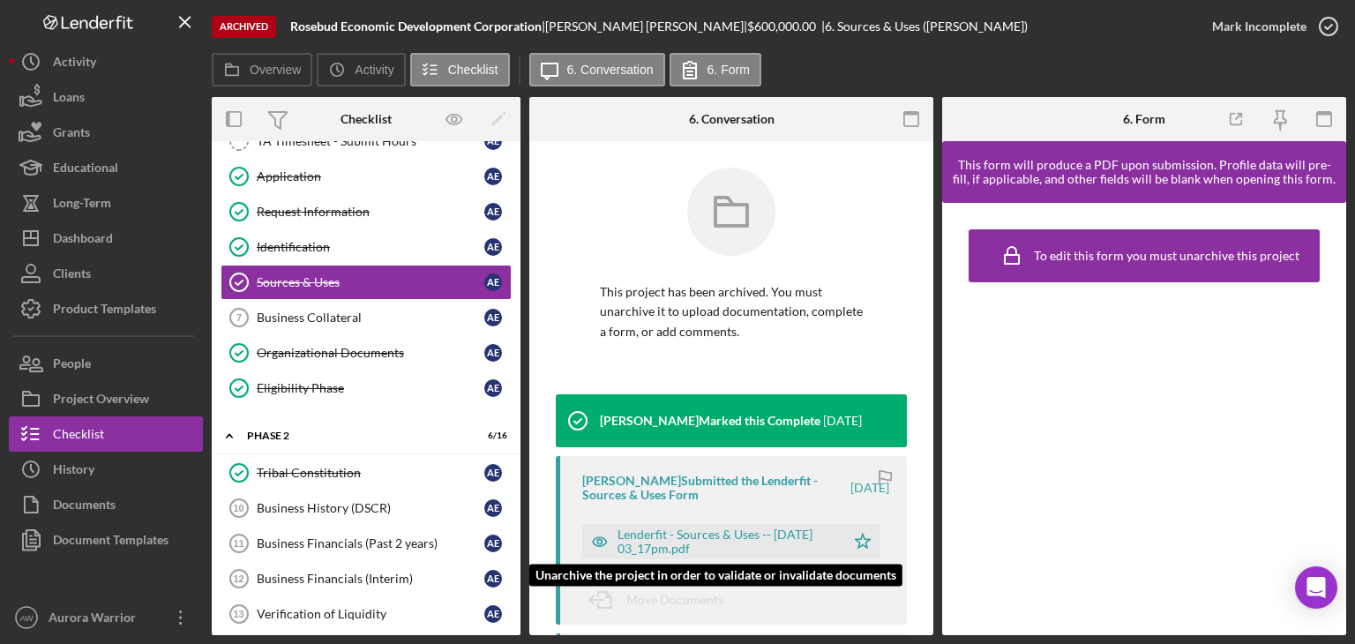
click at [738, 538] on div "Lenderfit - Sources & Uses -- [DATE] 03_17pm.pdf" at bounding box center [726, 541] width 219 height 28
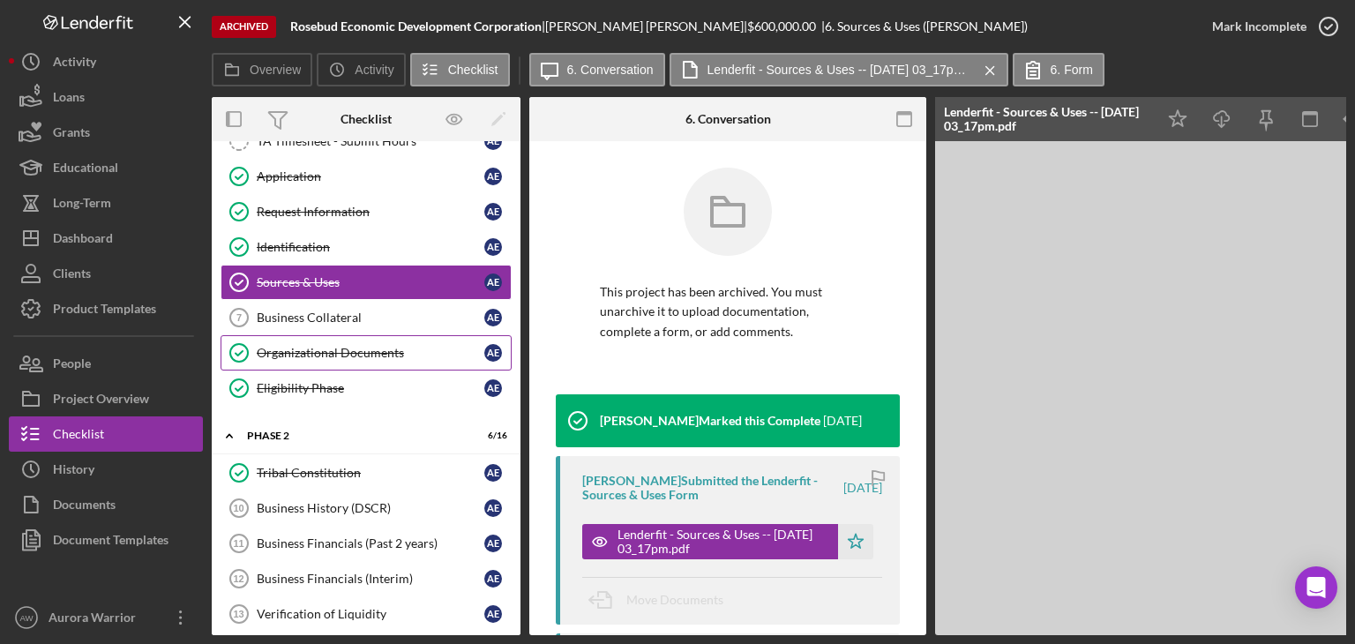
click at [310, 346] on div "Organizational Documents" at bounding box center [371, 353] width 228 height 14
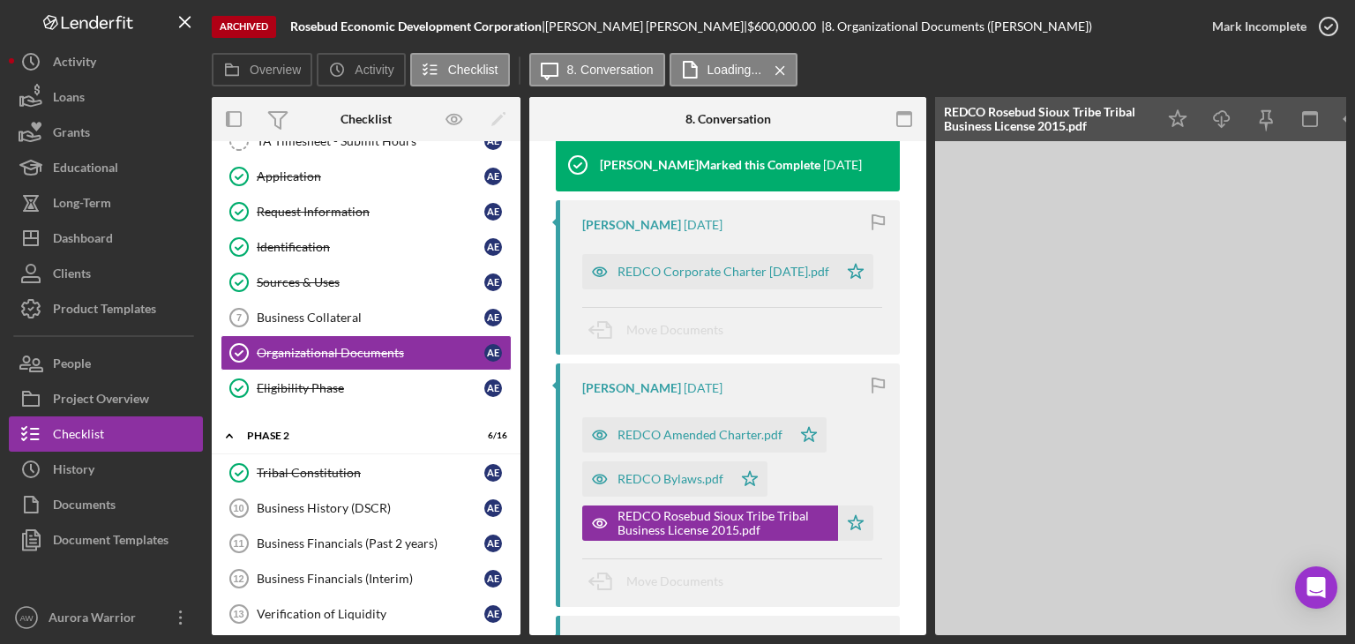
scroll to position [255, 0]
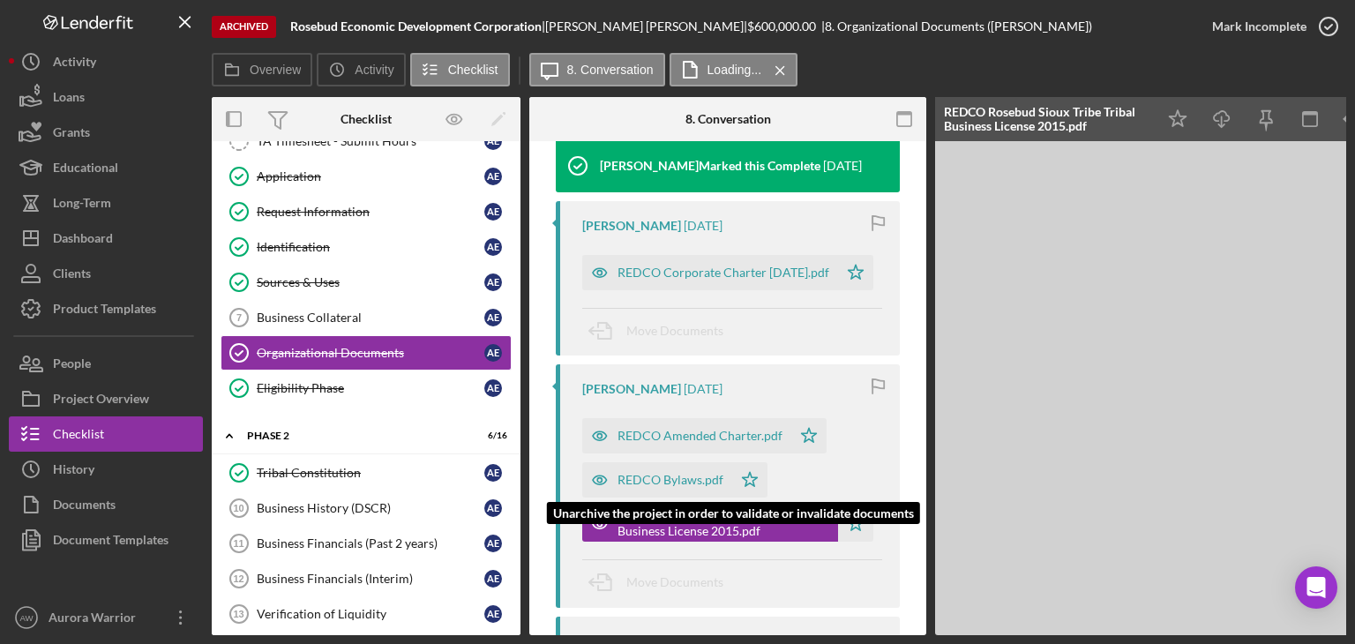
click at [701, 482] on div "REDCO Bylaws.pdf" at bounding box center [670, 480] width 106 height 14
